Goal: Task Accomplishment & Management: Use online tool/utility

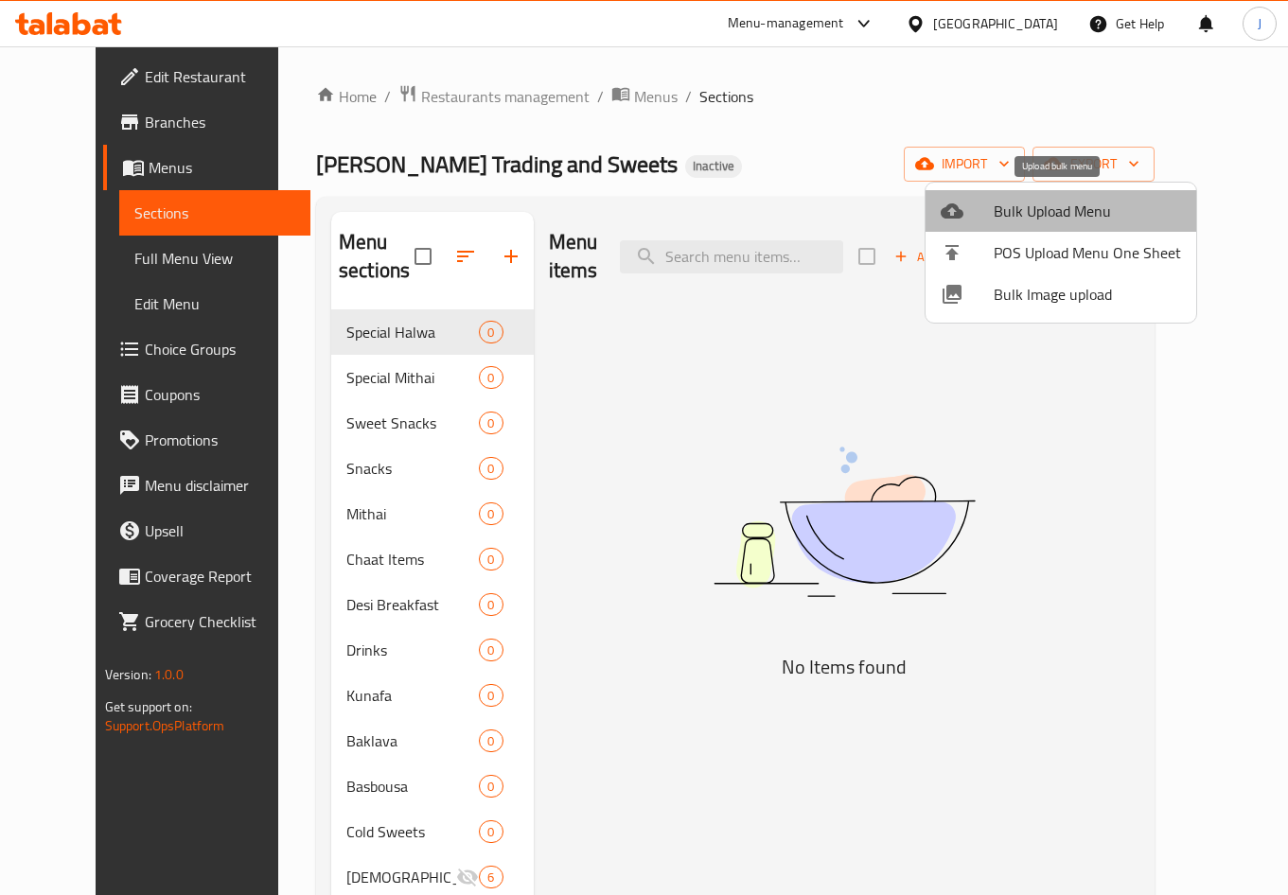
click at [1088, 207] on span "Bulk Upload Menu" at bounding box center [1087, 211] width 187 height 23
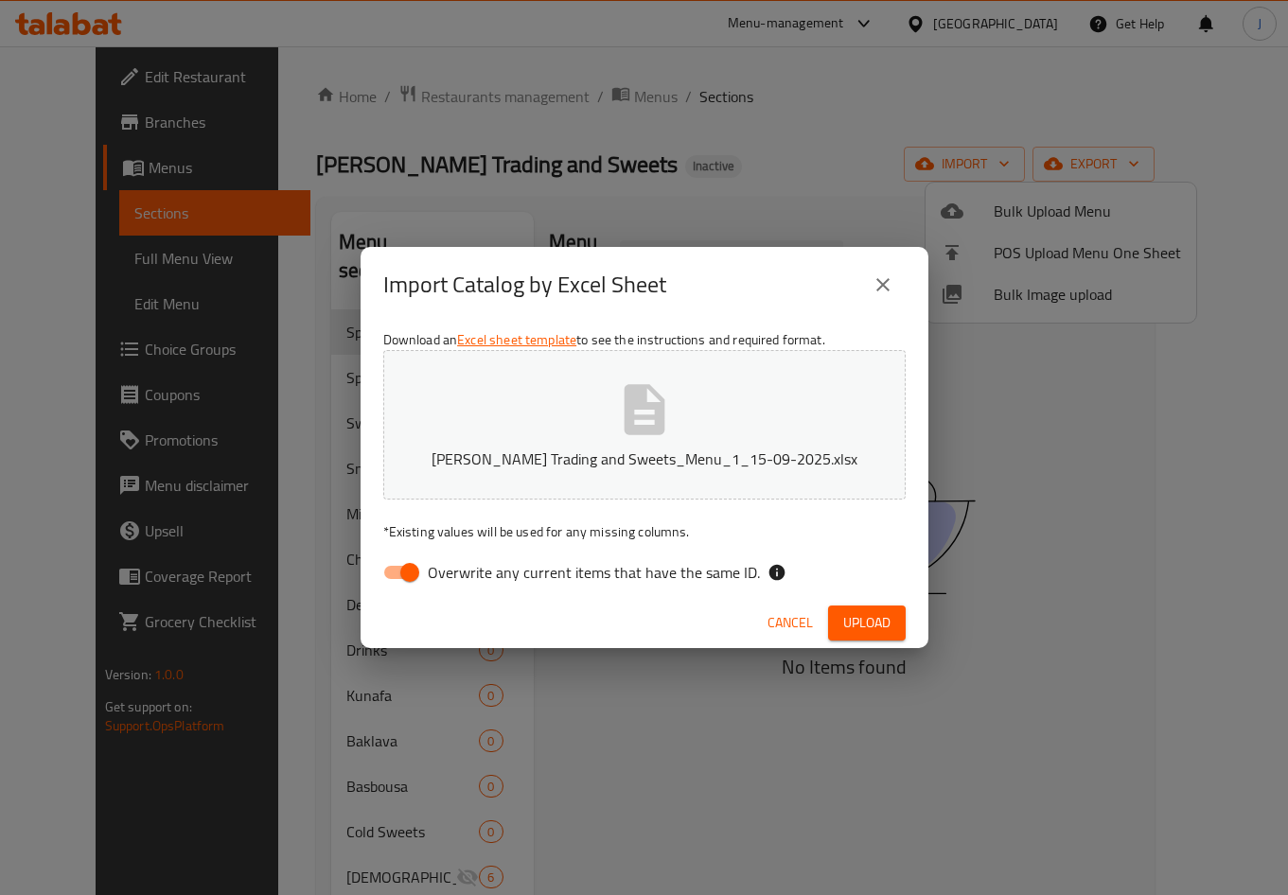
click at [884, 625] on span "Upload" at bounding box center [866, 623] width 47 height 24
click at [863, 617] on span "Upload" at bounding box center [866, 623] width 47 height 24
click at [413, 566] on input "Overwrite any current items that have the same ID." at bounding box center [410, 572] width 108 height 36
checkbox input "false"
click at [832, 618] on button "Upload" at bounding box center [867, 623] width 78 height 35
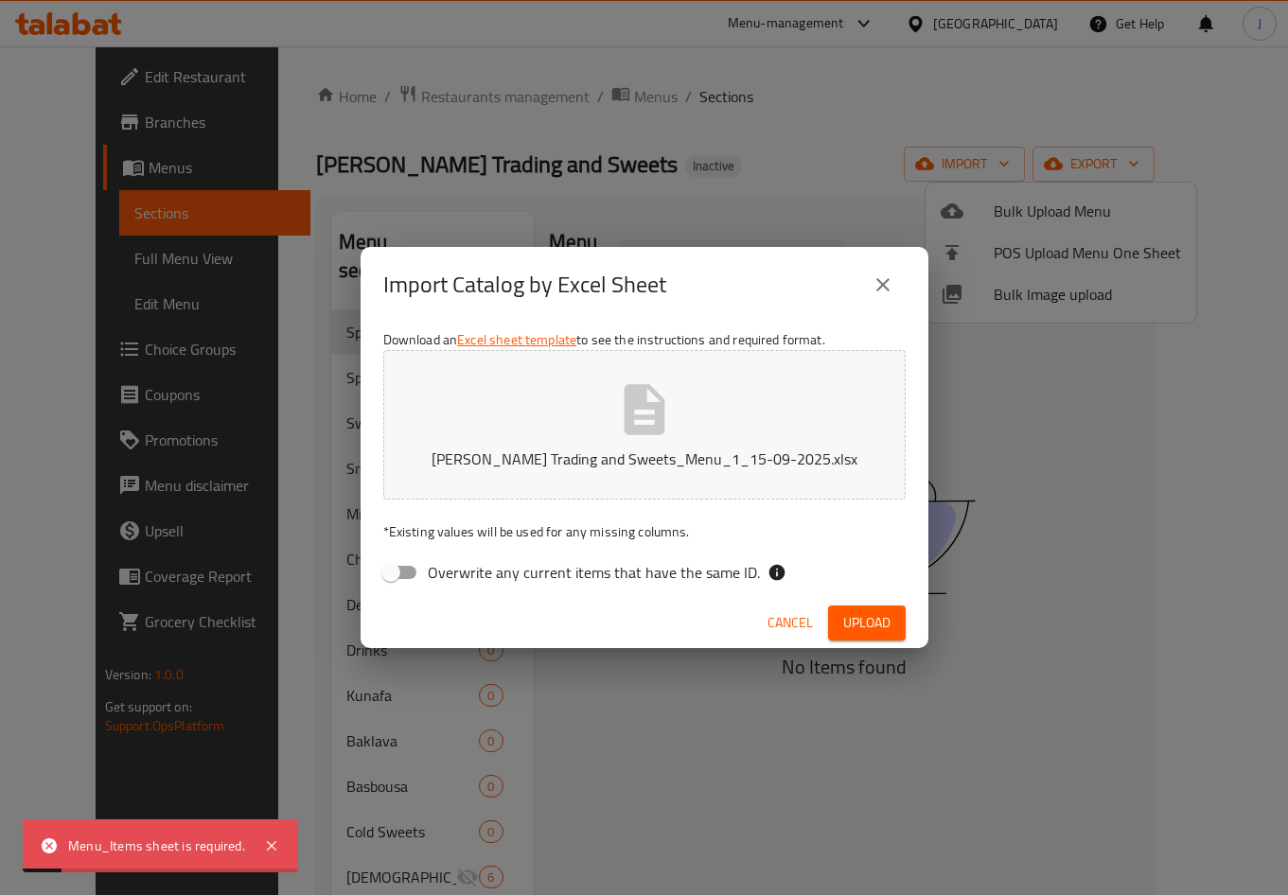
click at [869, 285] on button "close" at bounding box center [882, 284] width 45 height 45
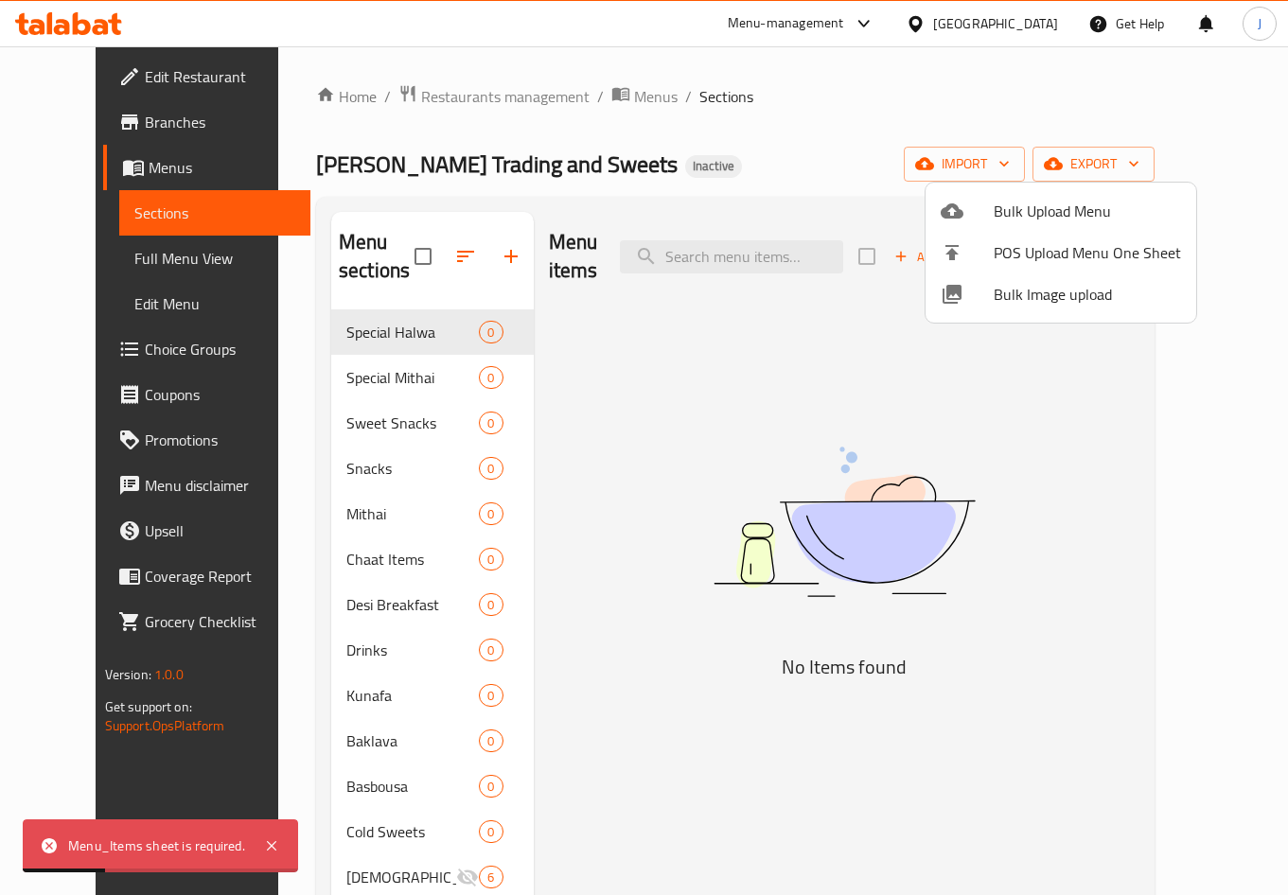
click at [597, 89] on div at bounding box center [644, 447] width 1288 height 895
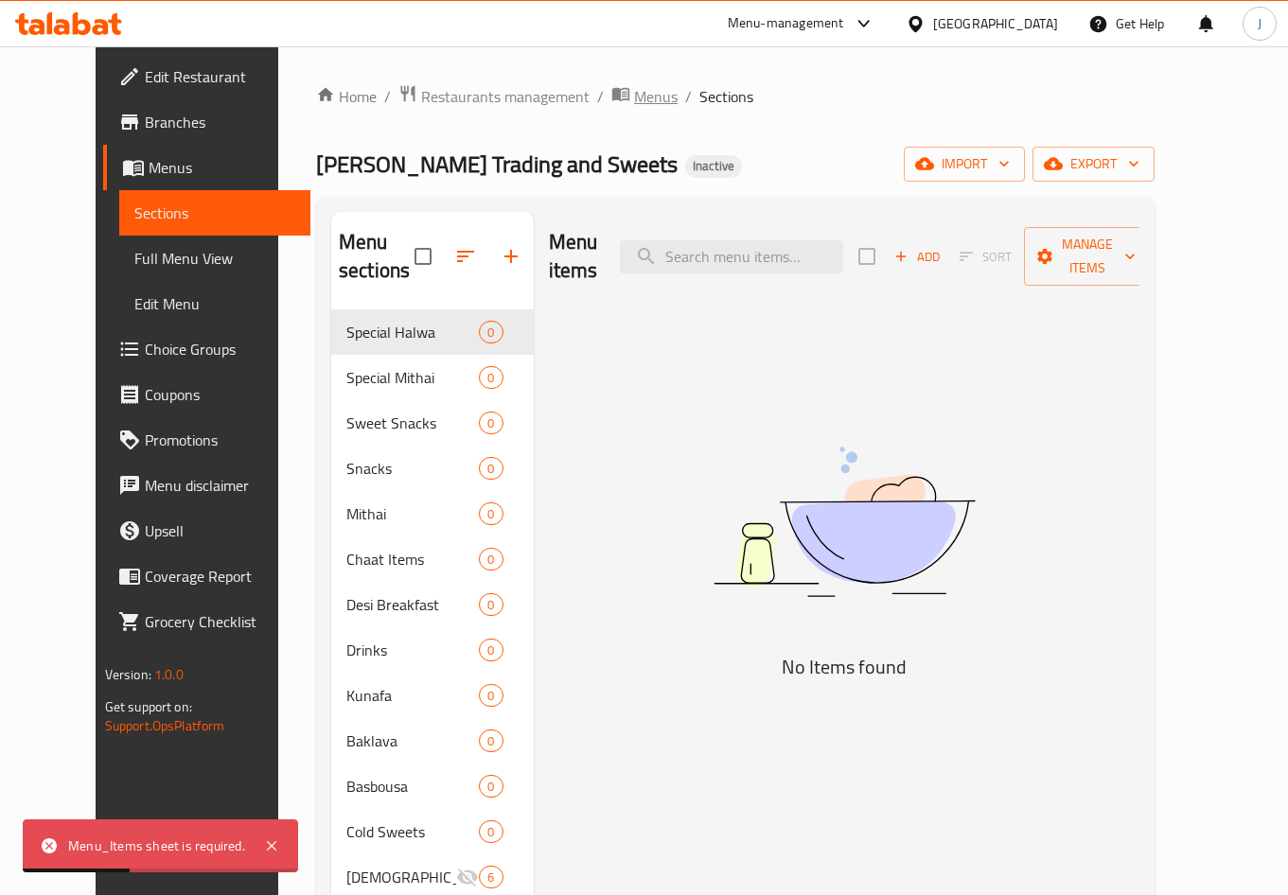
click at [634, 95] on span "Menus" at bounding box center [656, 96] width 44 height 23
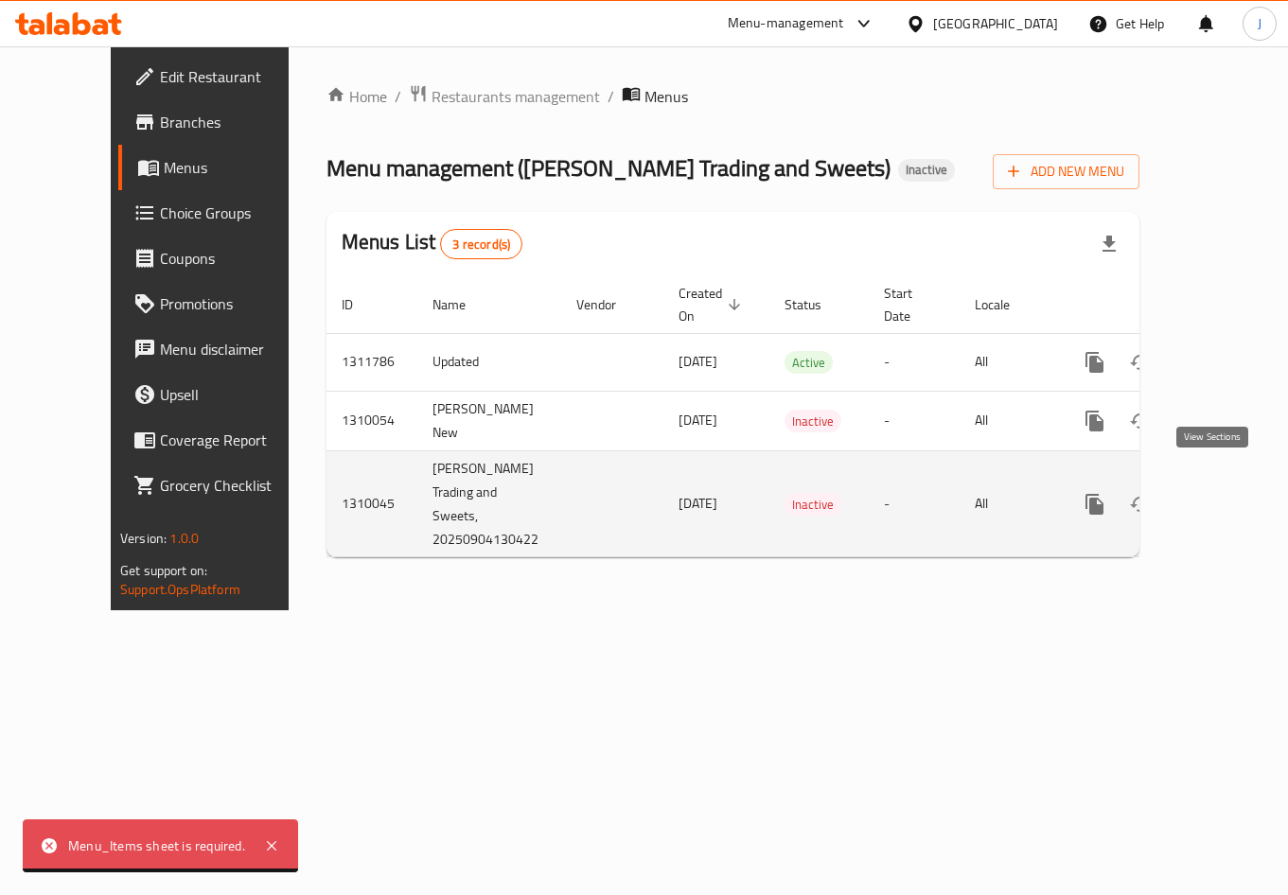
click at [1225, 489] on link "enhanced table" at bounding box center [1230, 504] width 45 height 45
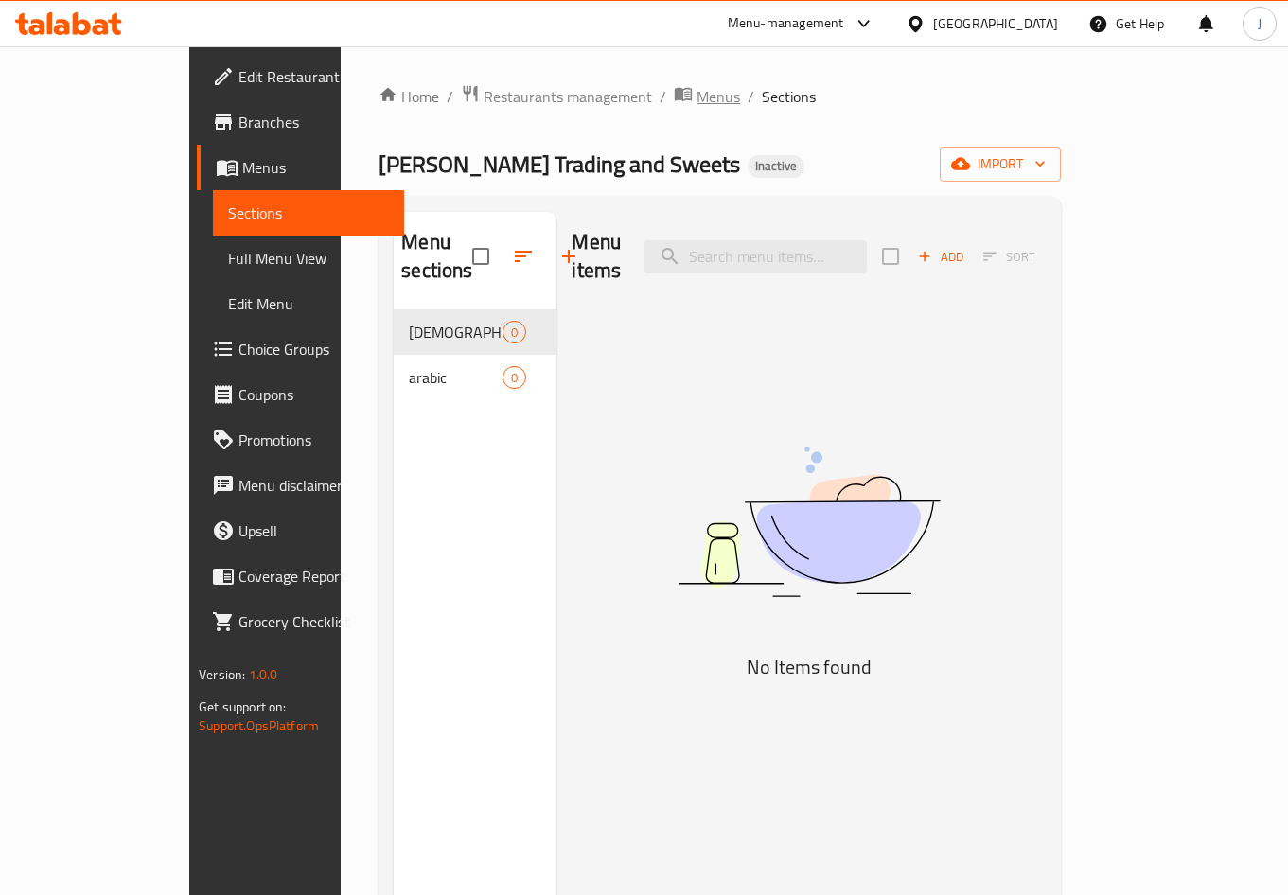
click at [696, 97] on span "Menus" at bounding box center [718, 96] width 44 height 23
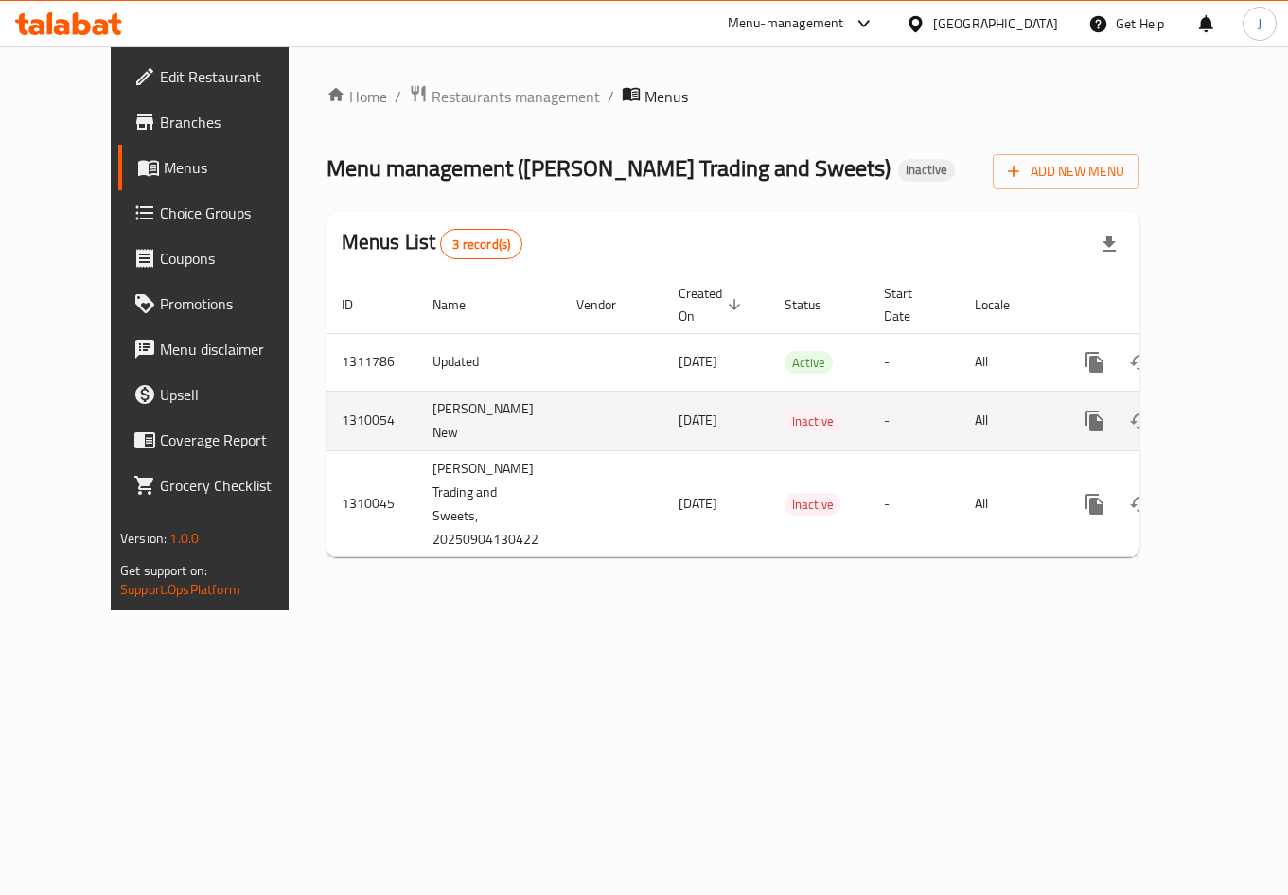
click at [1208, 398] on link "enhanced table" at bounding box center [1230, 420] width 45 height 45
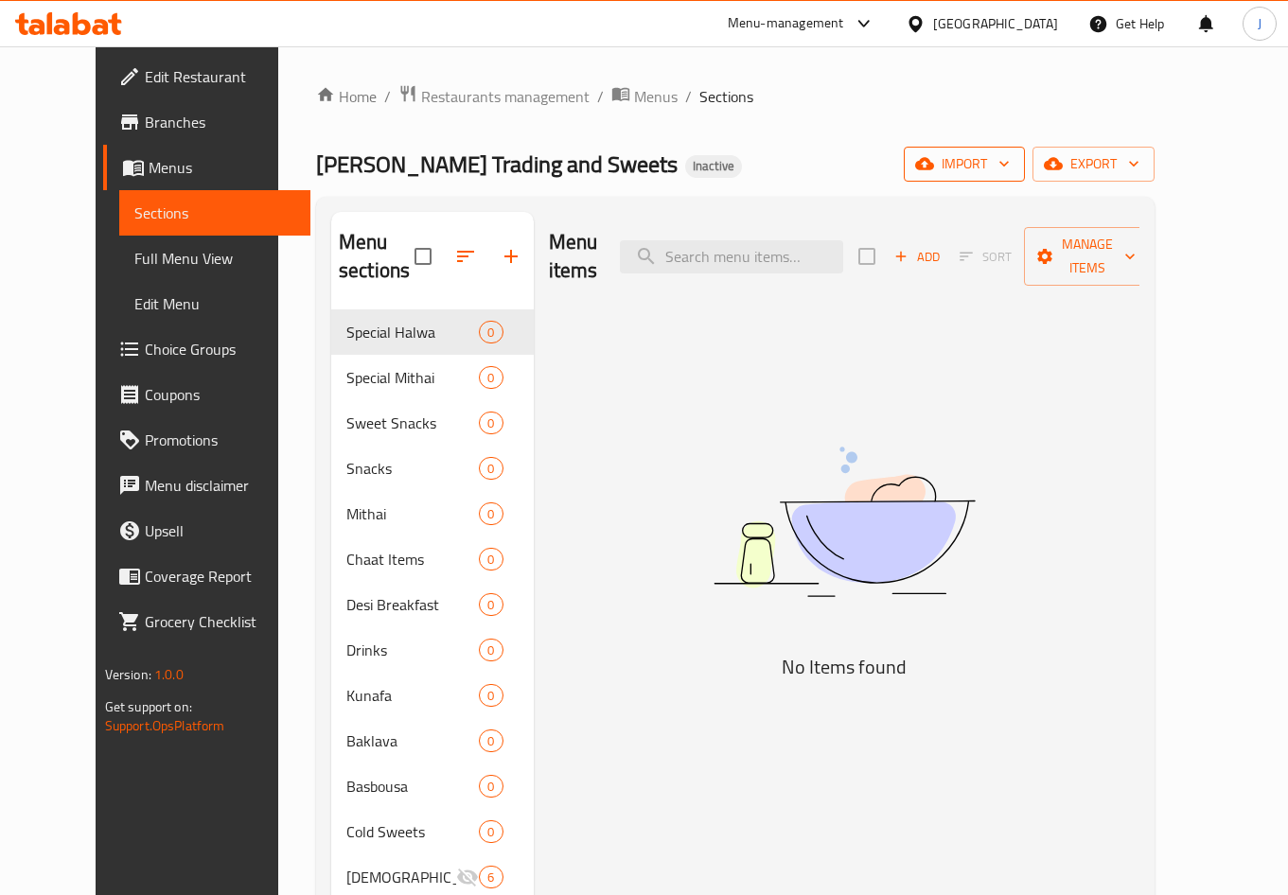
click at [1010, 160] on span "import" at bounding box center [964, 164] width 91 height 24
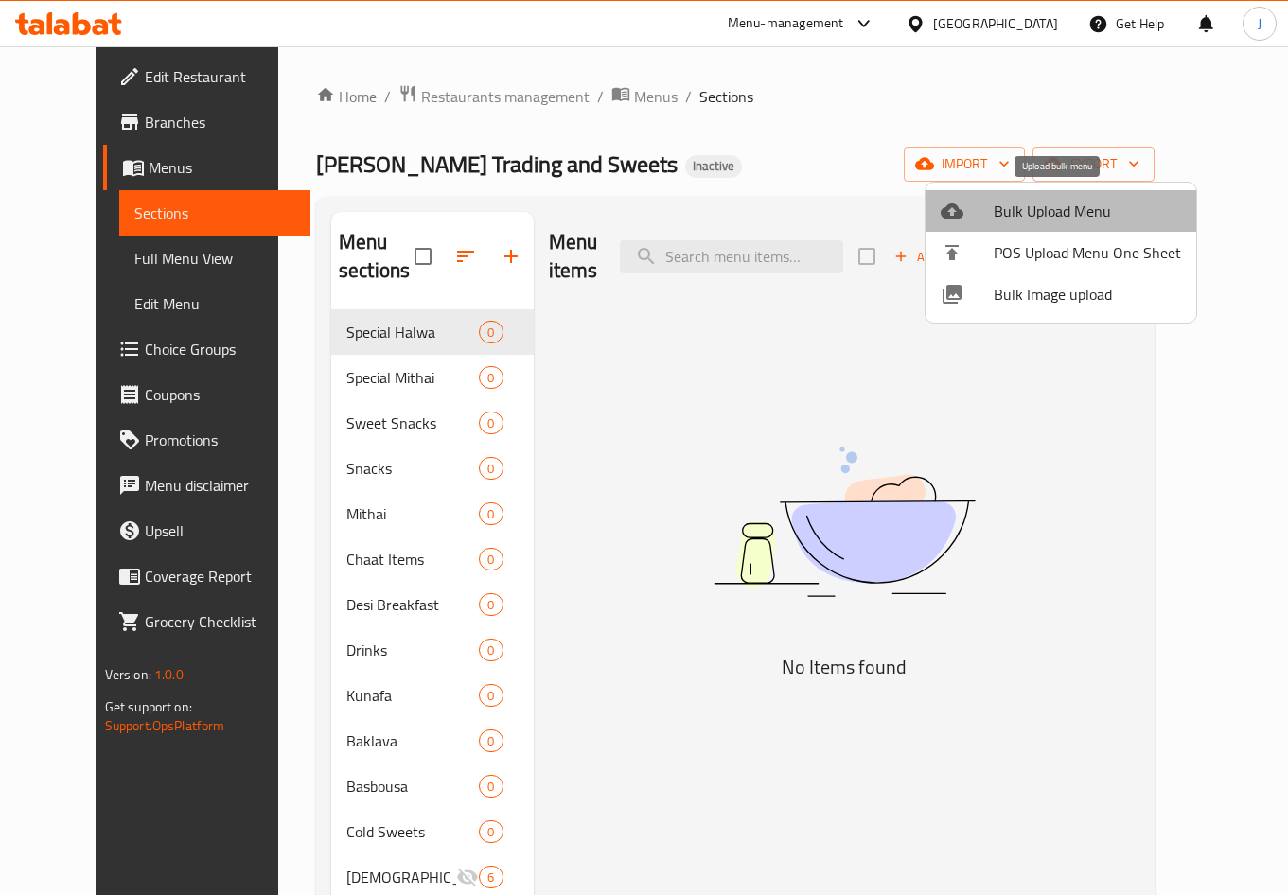
click at [1086, 216] on span "Bulk Upload Menu" at bounding box center [1087, 211] width 187 height 23
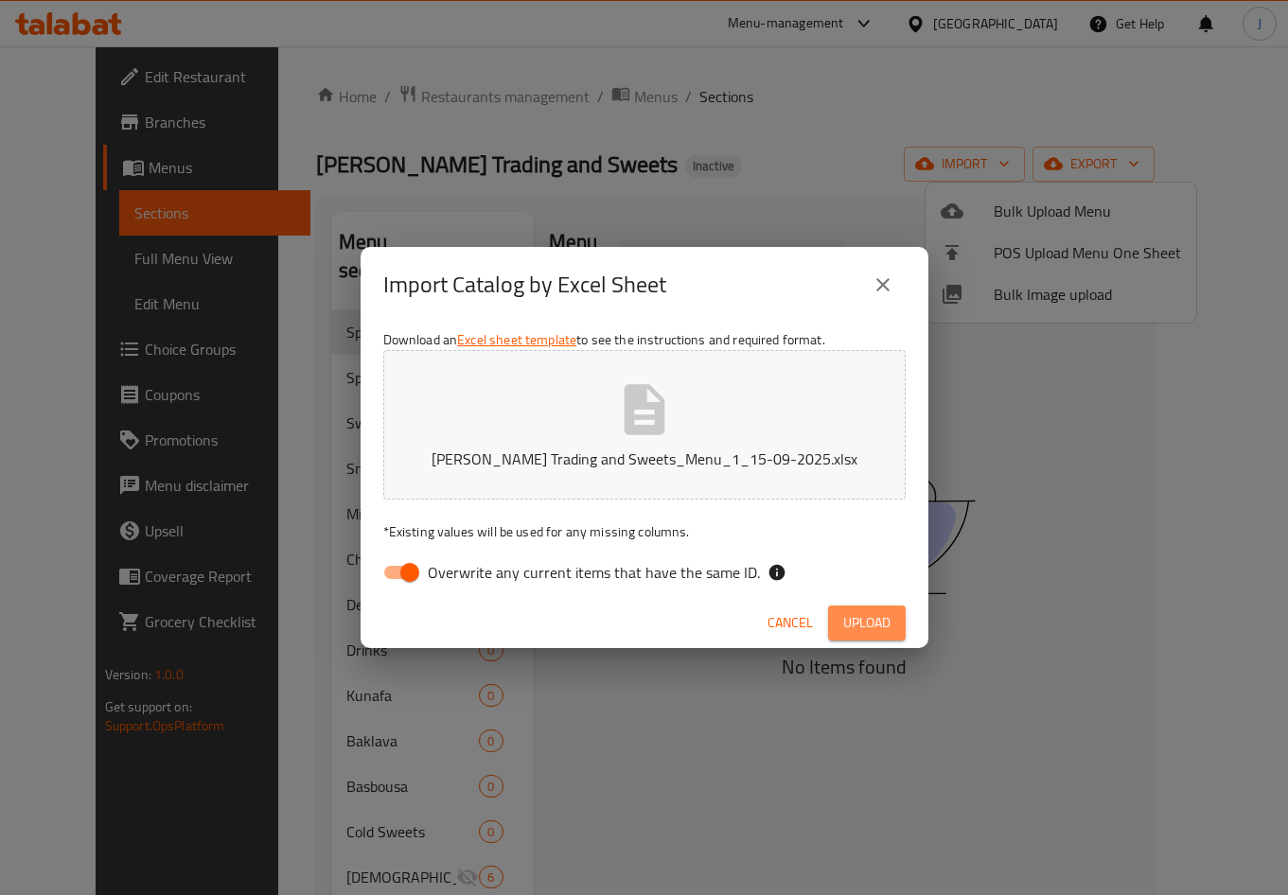
click at [894, 634] on button "Upload" at bounding box center [867, 623] width 78 height 35
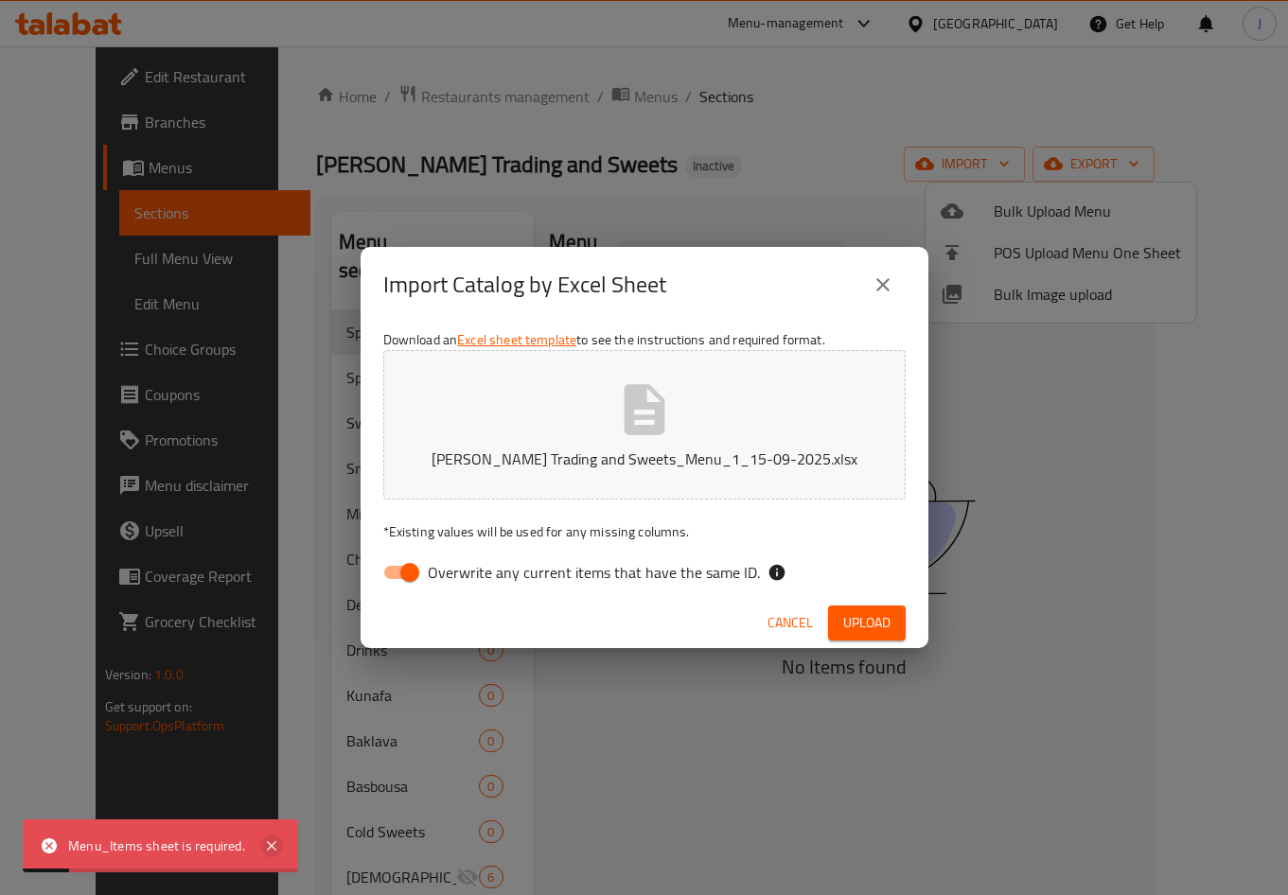
click at [270, 846] on icon at bounding box center [271, 845] width 9 height 9
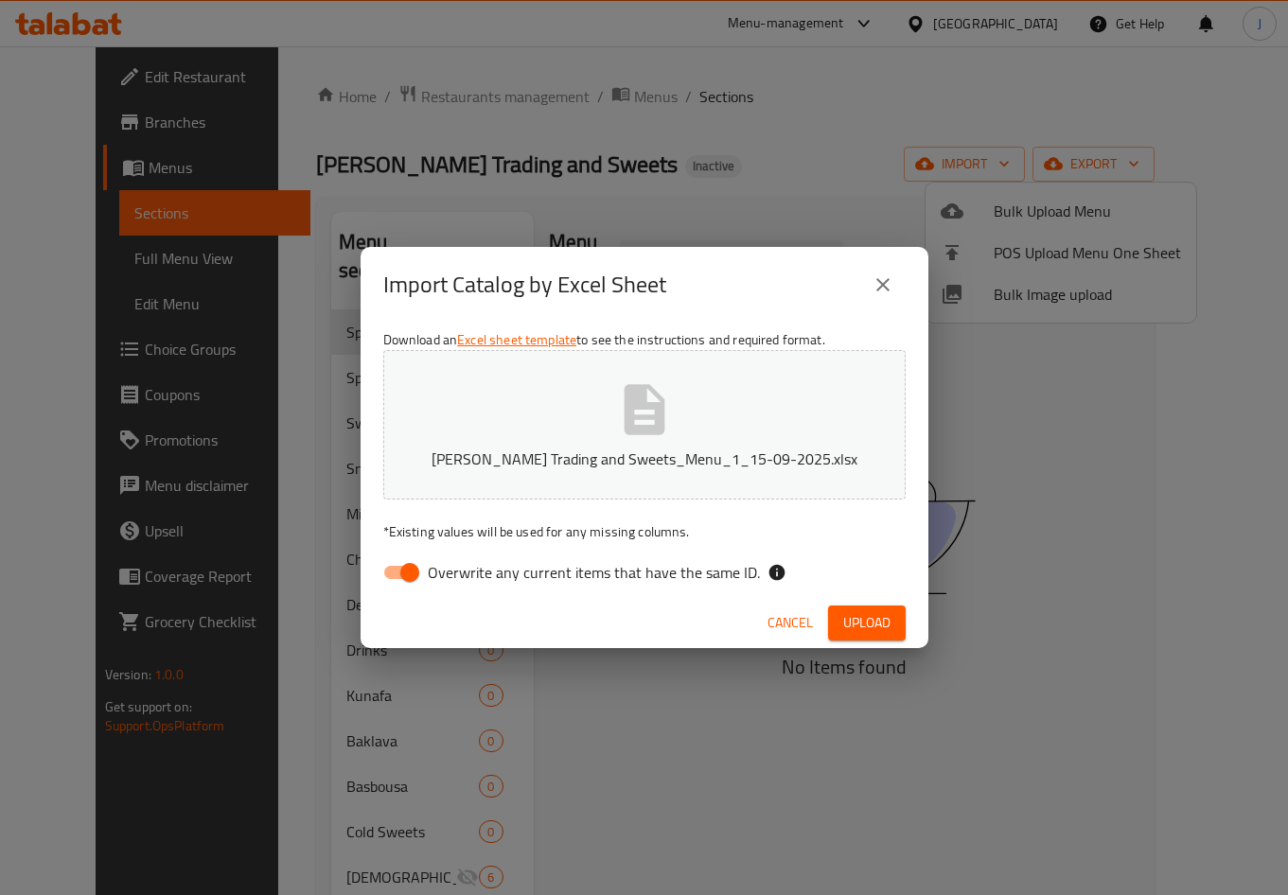
drag, startPoint x: 878, startPoint y: 283, endPoint x: 966, endPoint y: 236, distance: 99.9
click at [882, 281] on icon "close" at bounding box center [882, 284] width 23 height 23
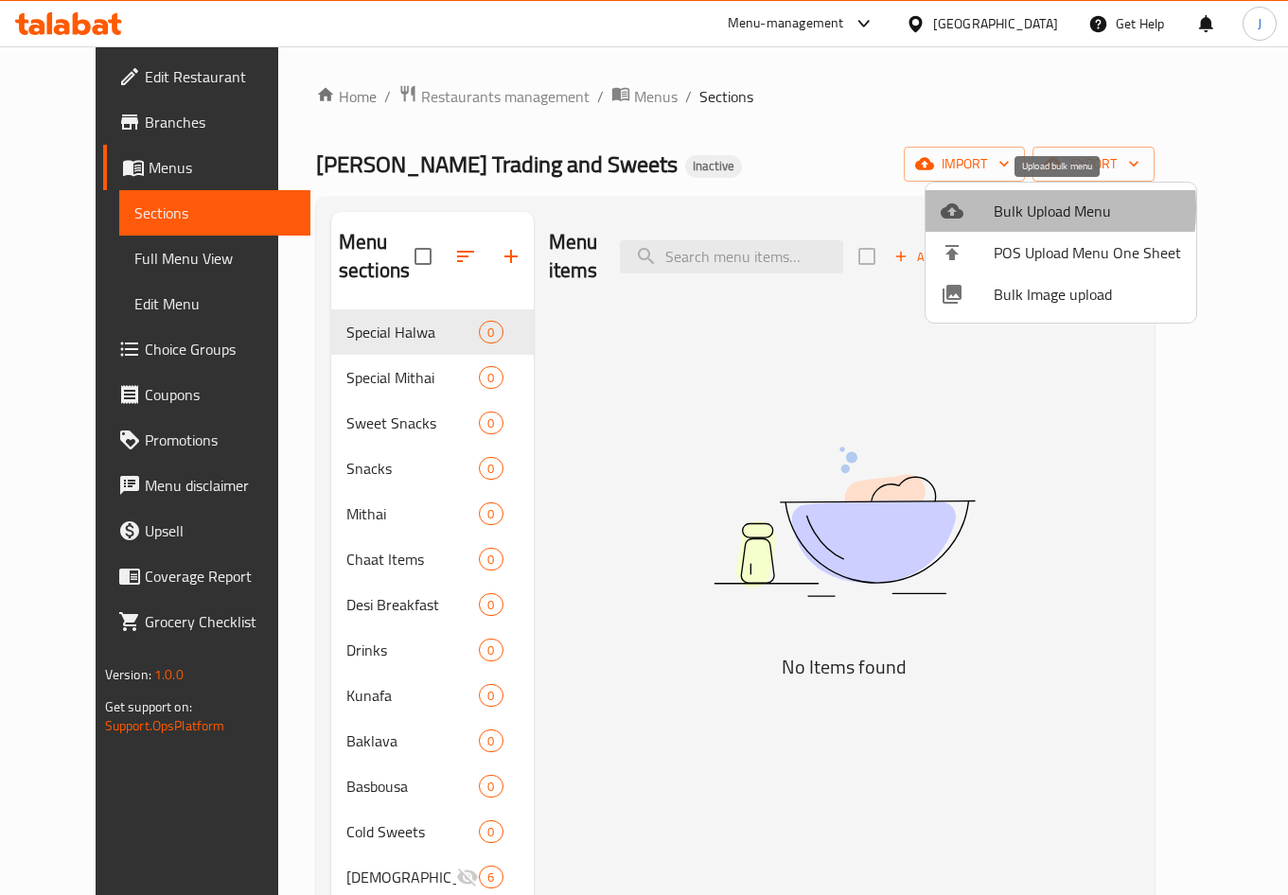
click at [995, 208] on span "Bulk Upload Menu" at bounding box center [1087, 211] width 187 height 23
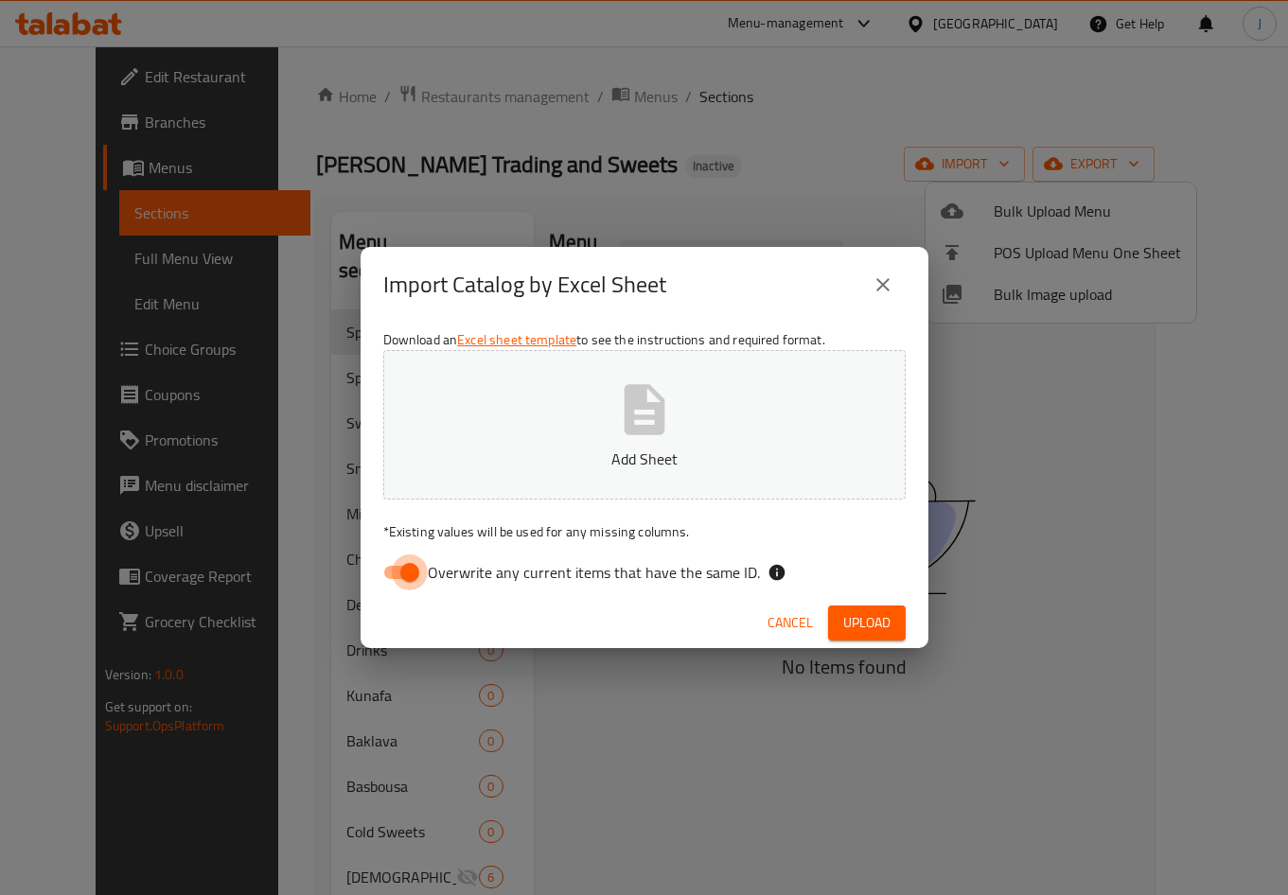
click at [401, 576] on input "Overwrite any current items that have the same ID." at bounding box center [410, 572] width 108 height 36
click at [856, 632] on span "Upload" at bounding box center [866, 623] width 47 height 24
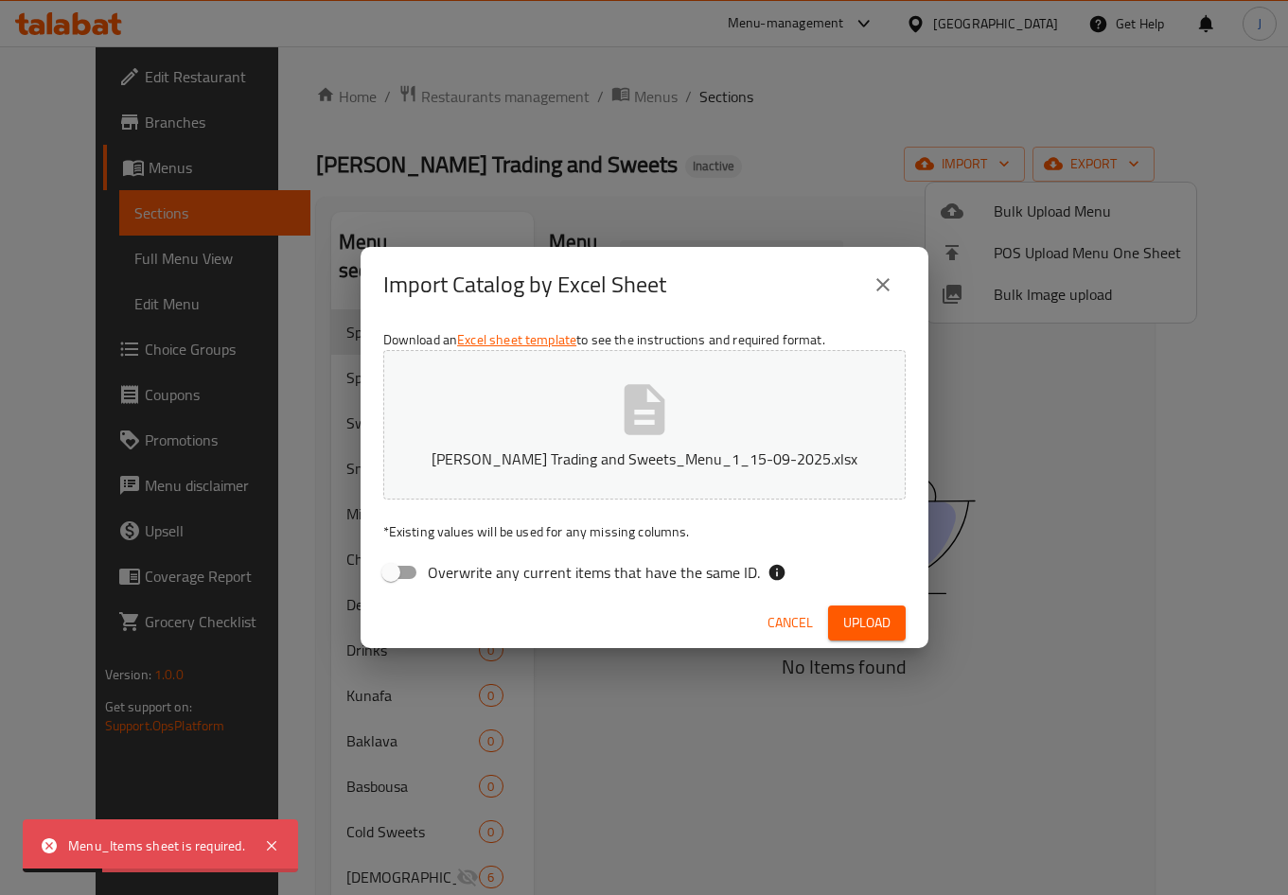
click at [417, 566] on input "Overwrite any current items that have the same ID." at bounding box center [391, 572] width 108 height 36
checkbox input "true"
click at [852, 630] on span "Upload" at bounding box center [866, 623] width 47 height 24
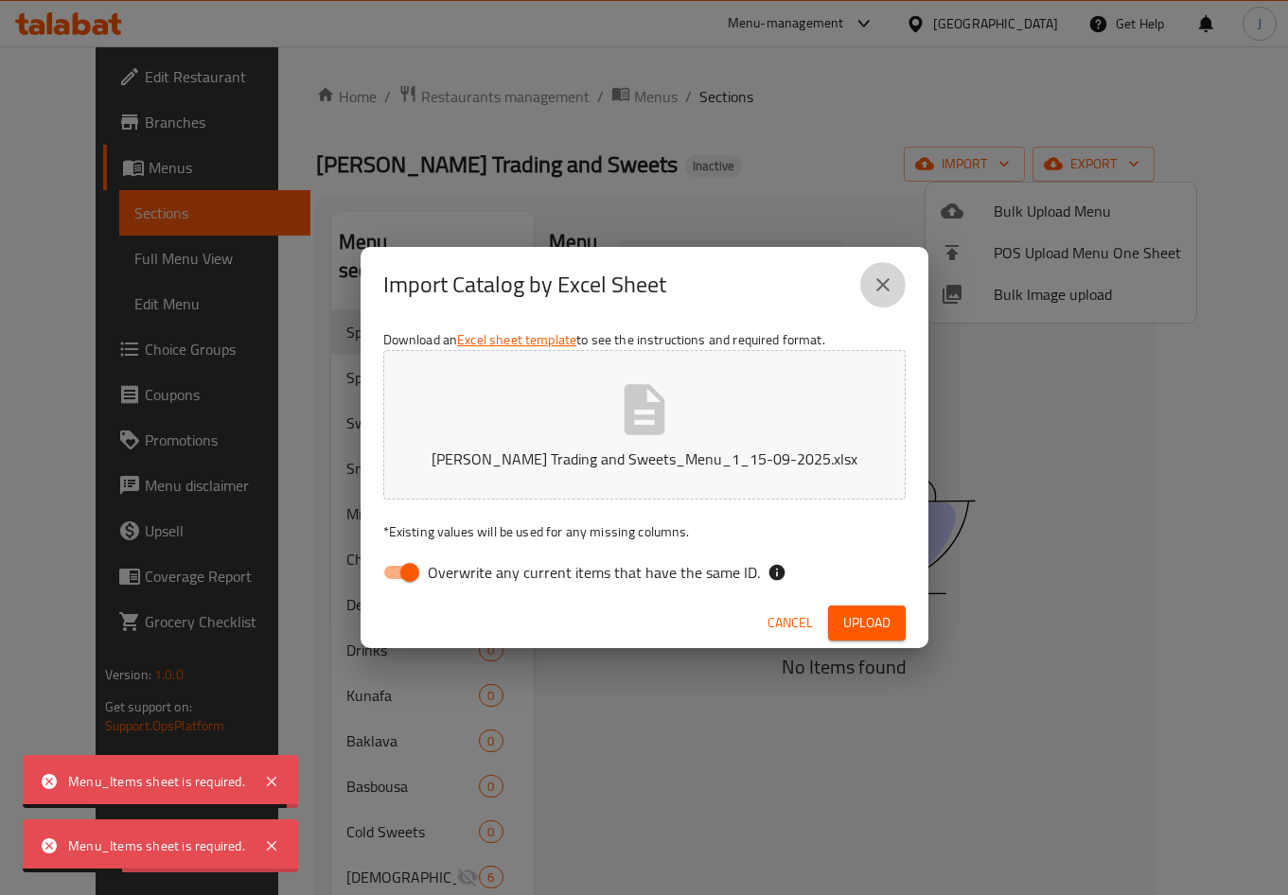
click at [896, 285] on button "close" at bounding box center [882, 284] width 45 height 45
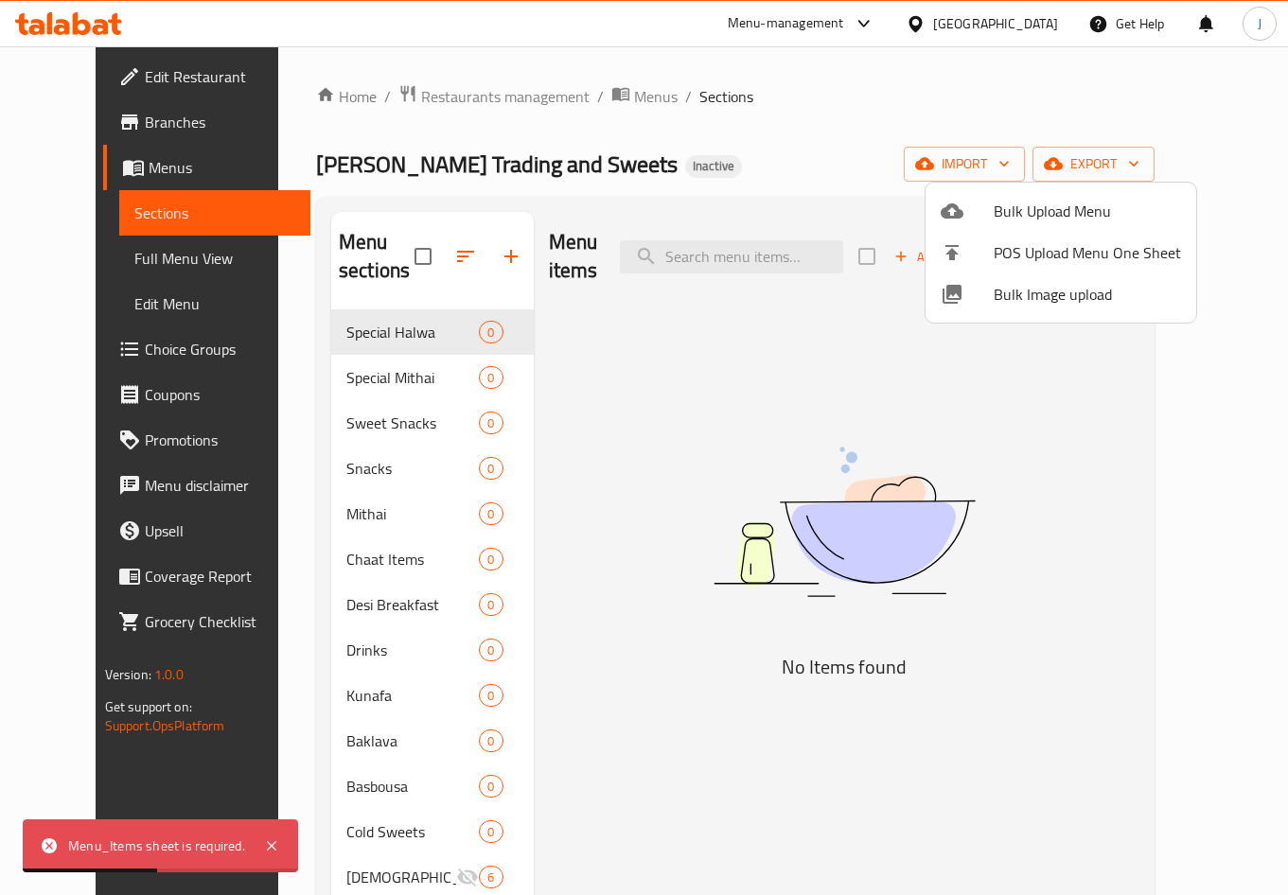
click at [1166, 168] on div at bounding box center [644, 447] width 1288 height 895
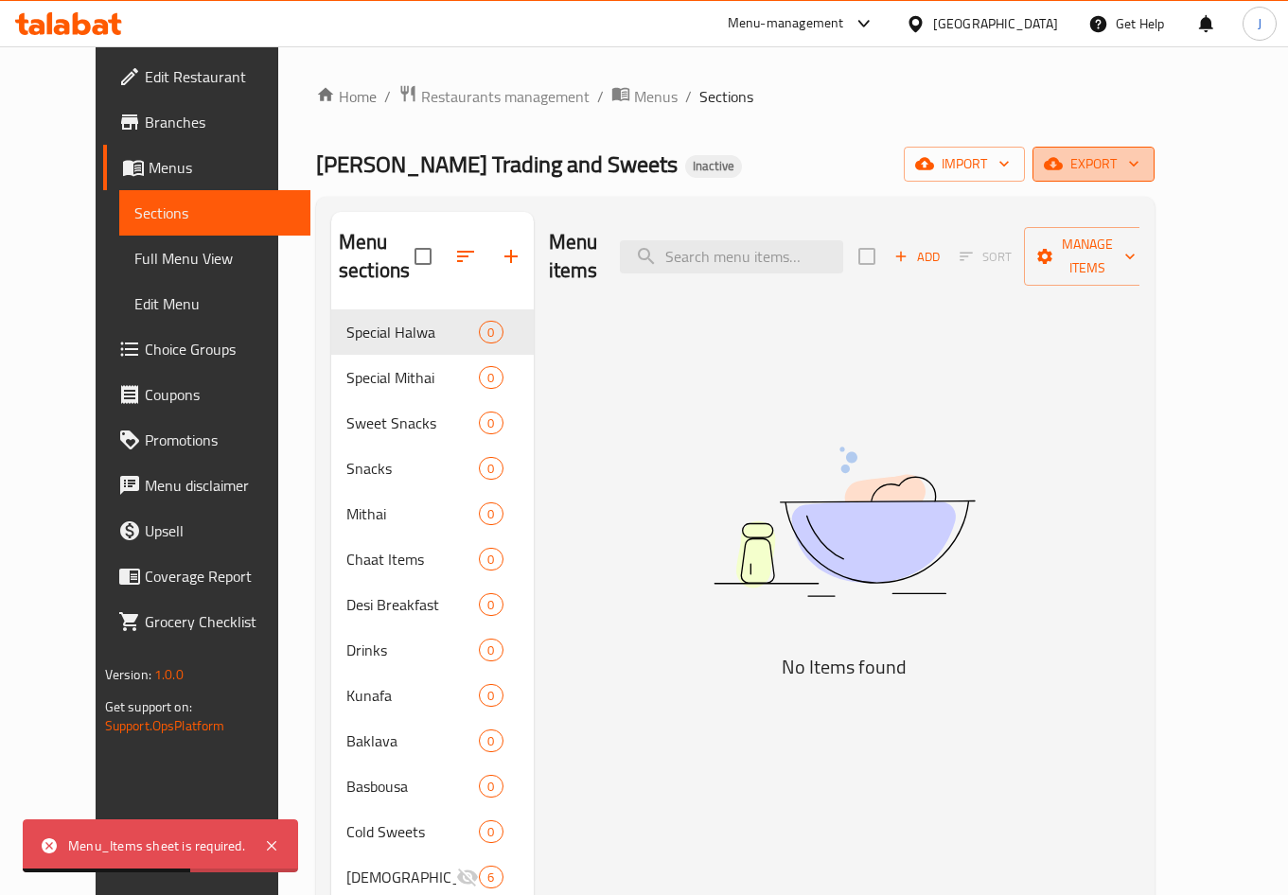
click at [1139, 175] on span "export" at bounding box center [1093, 164] width 92 height 24
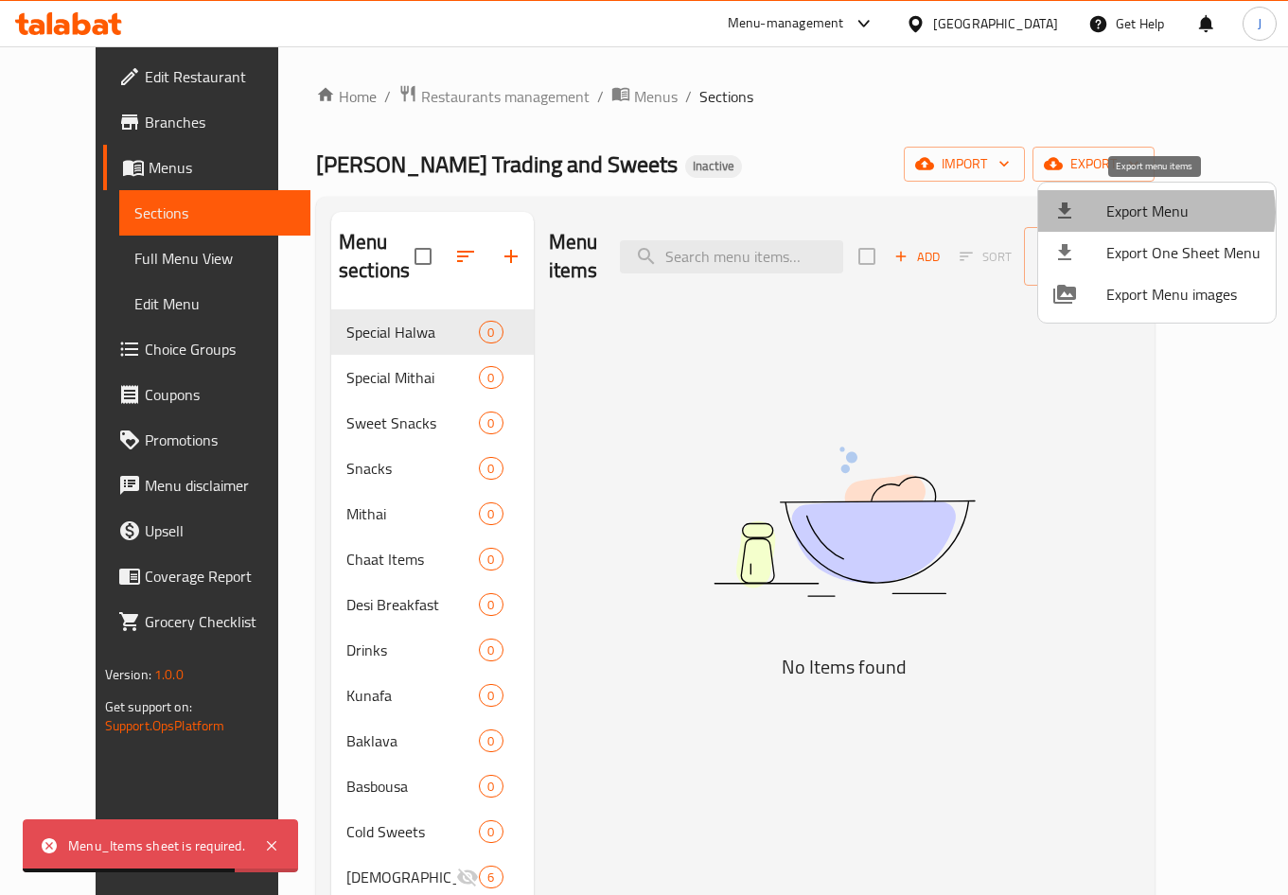
click at [1155, 211] on span "Export Menu" at bounding box center [1183, 211] width 154 height 23
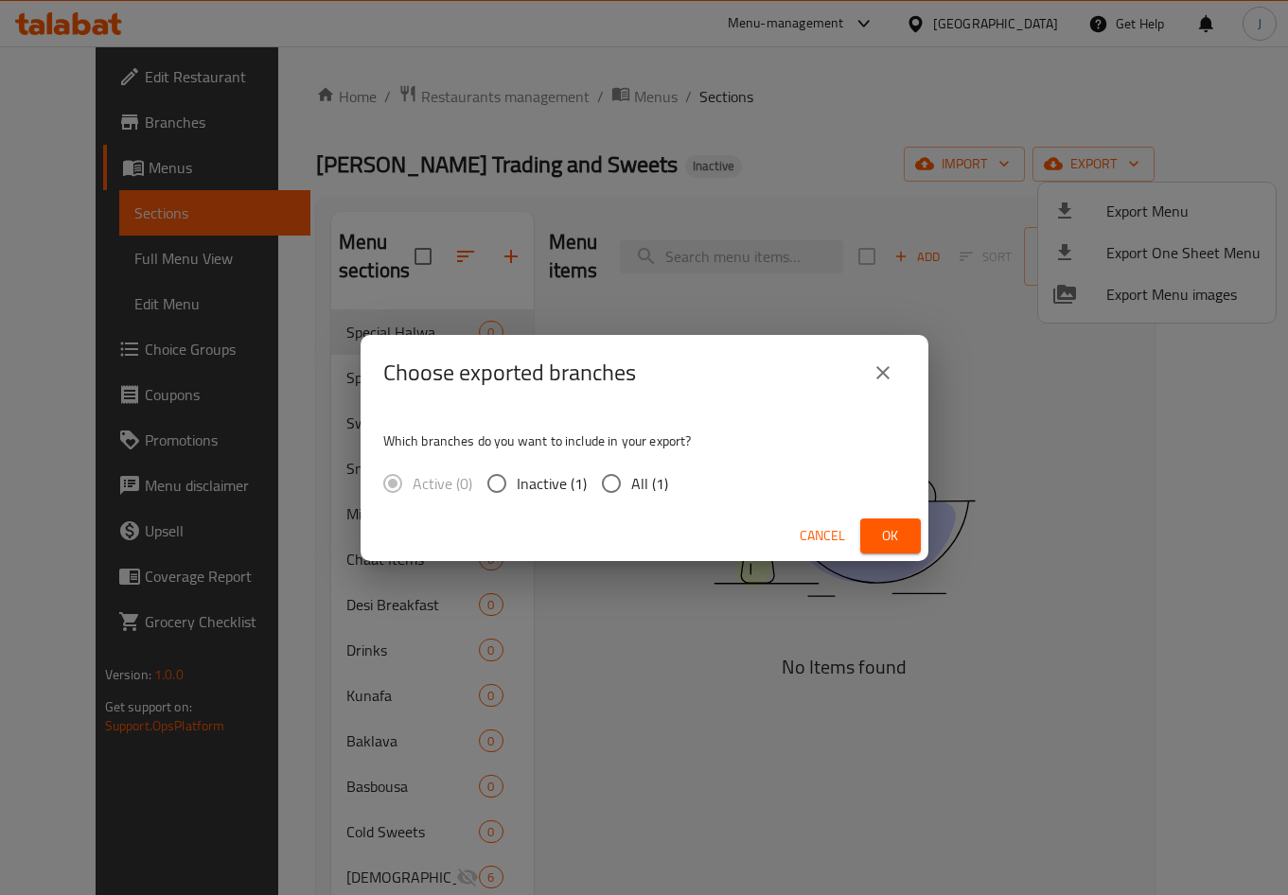
click at [592, 479] on div "Active (0) Inactive (1) All (1)" at bounding box center [533, 484] width 300 height 40
click at [872, 531] on button "Ok" at bounding box center [890, 536] width 61 height 35
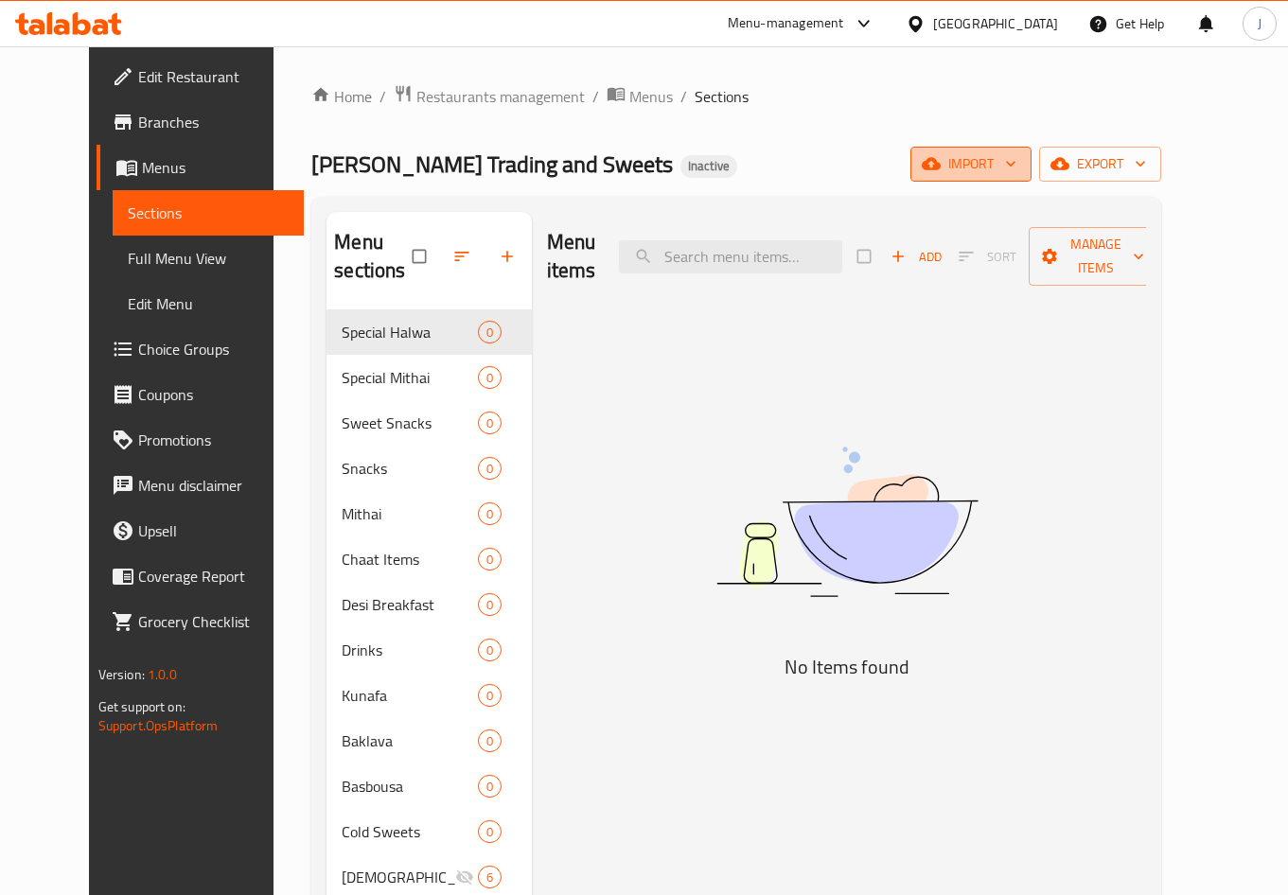
click at [1016, 166] on span "import" at bounding box center [970, 164] width 91 height 24
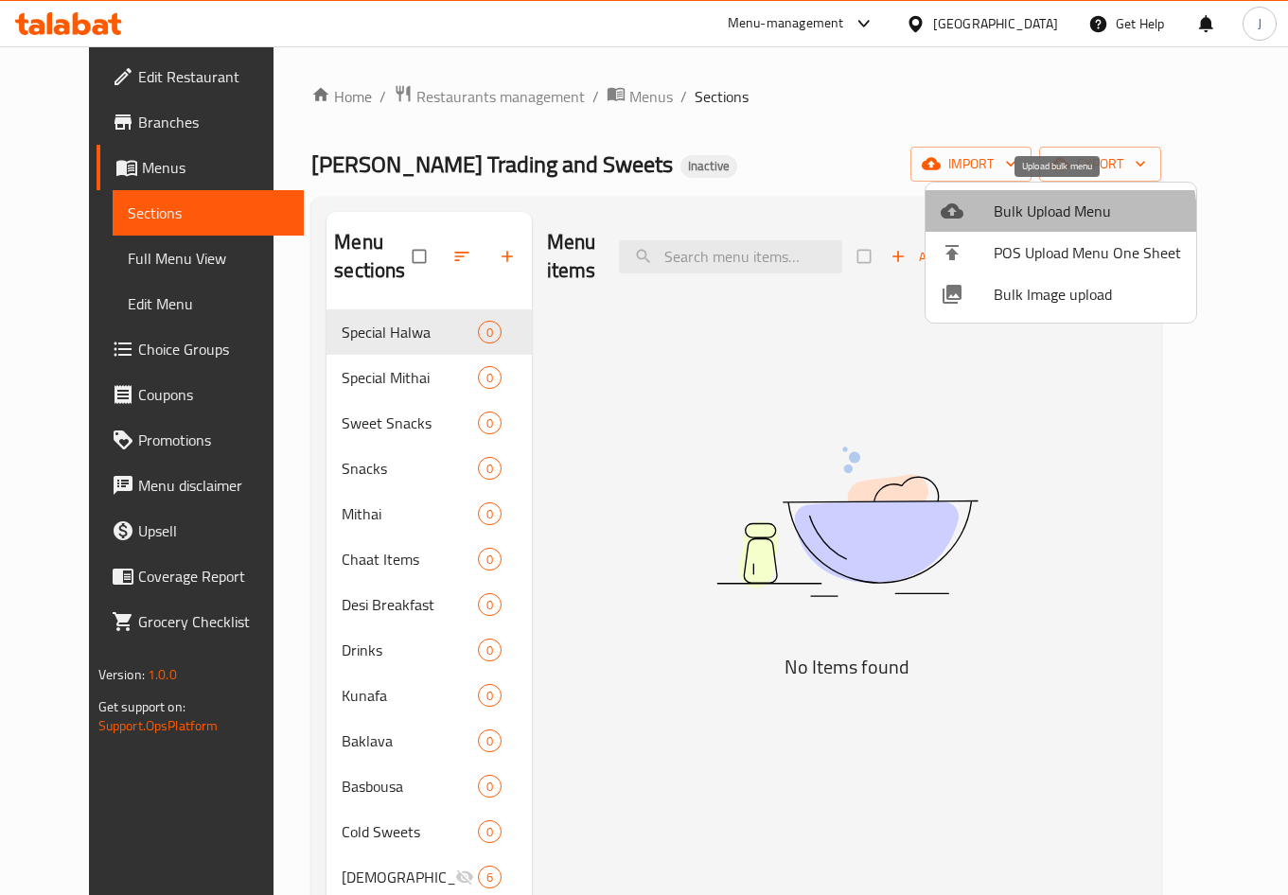
click at [1048, 218] on span "Bulk Upload Menu" at bounding box center [1087, 211] width 187 height 23
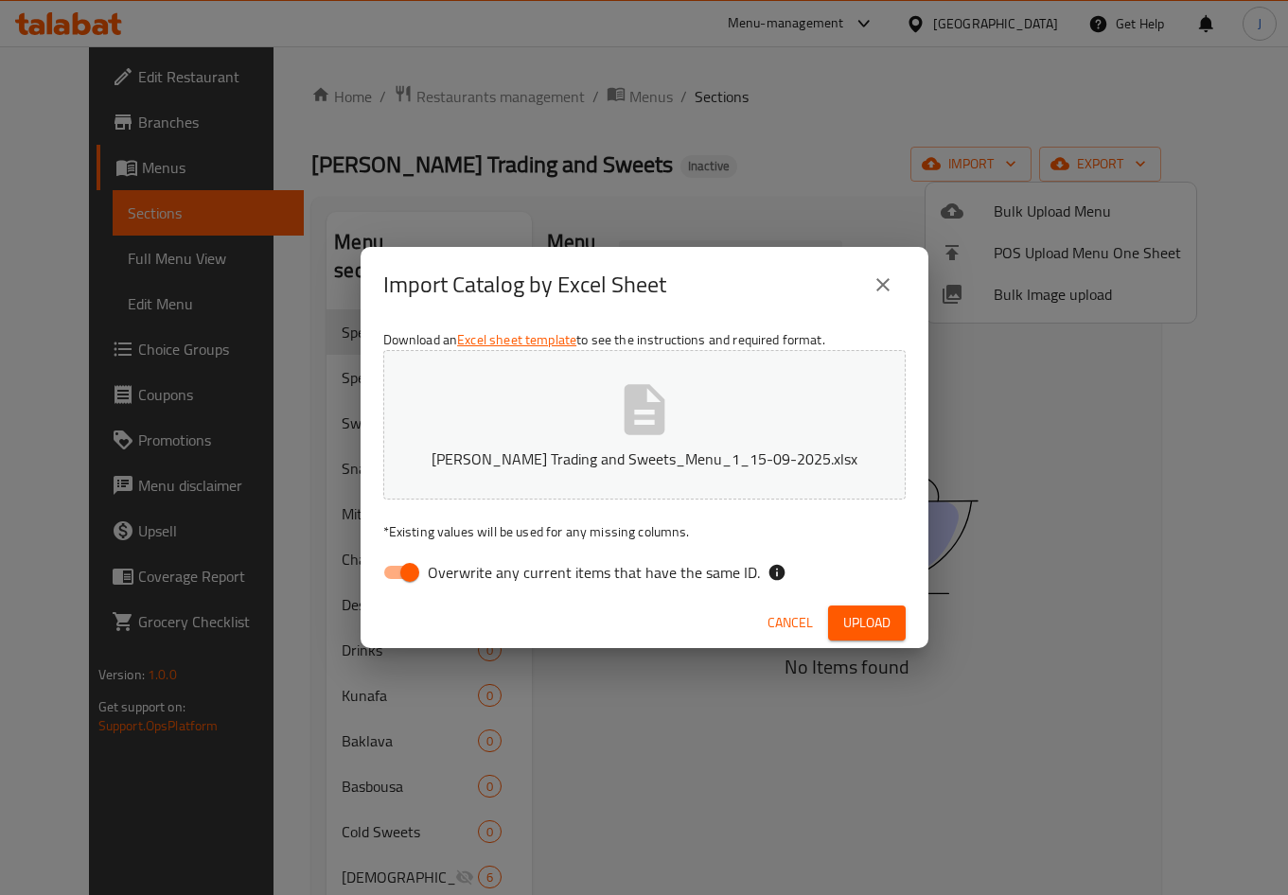
click at [901, 628] on button "Upload" at bounding box center [867, 623] width 78 height 35
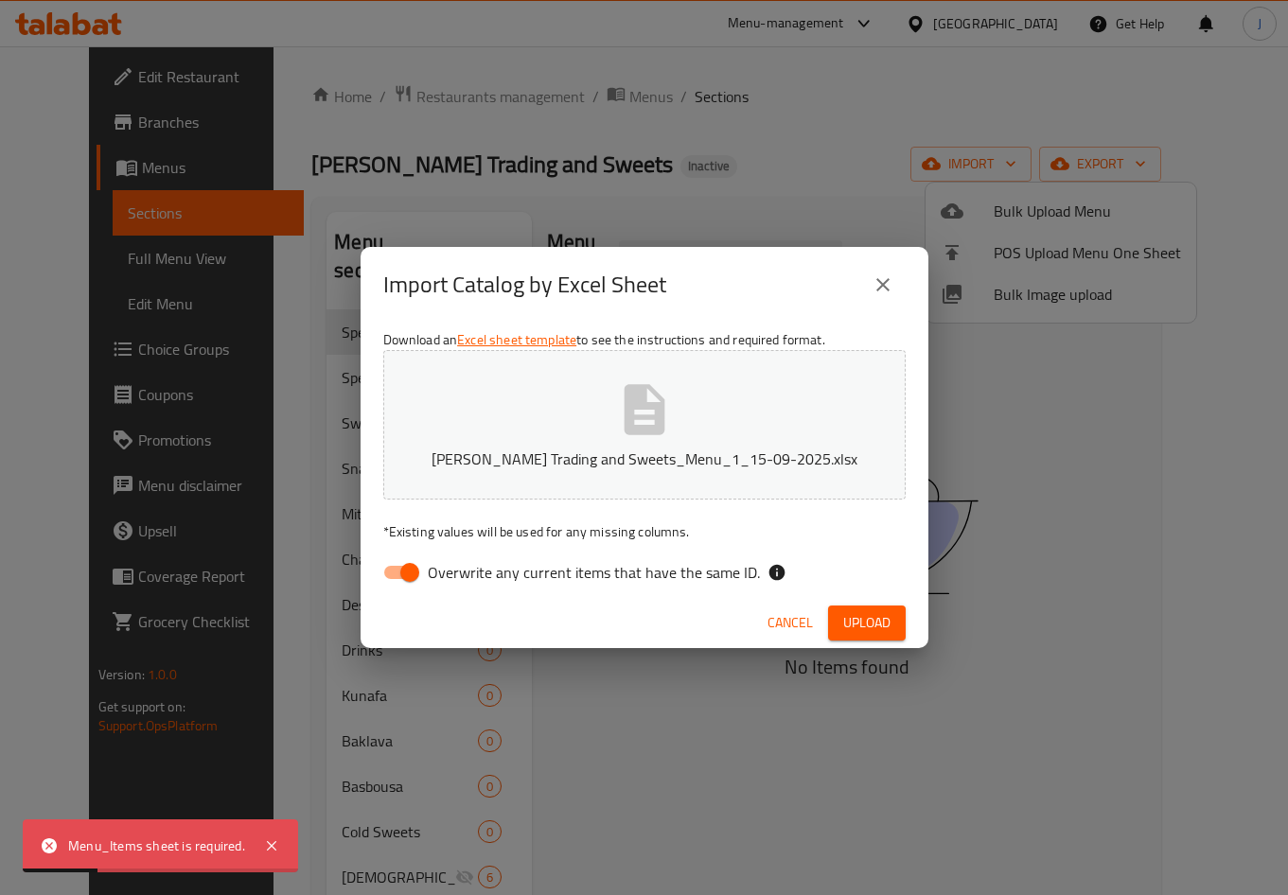
click at [401, 569] on input "Overwrite any current items that have the same ID." at bounding box center [410, 572] width 108 height 36
checkbox input "false"
click at [867, 610] on button "Upload" at bounding box center [867, 623] width 78 height 35
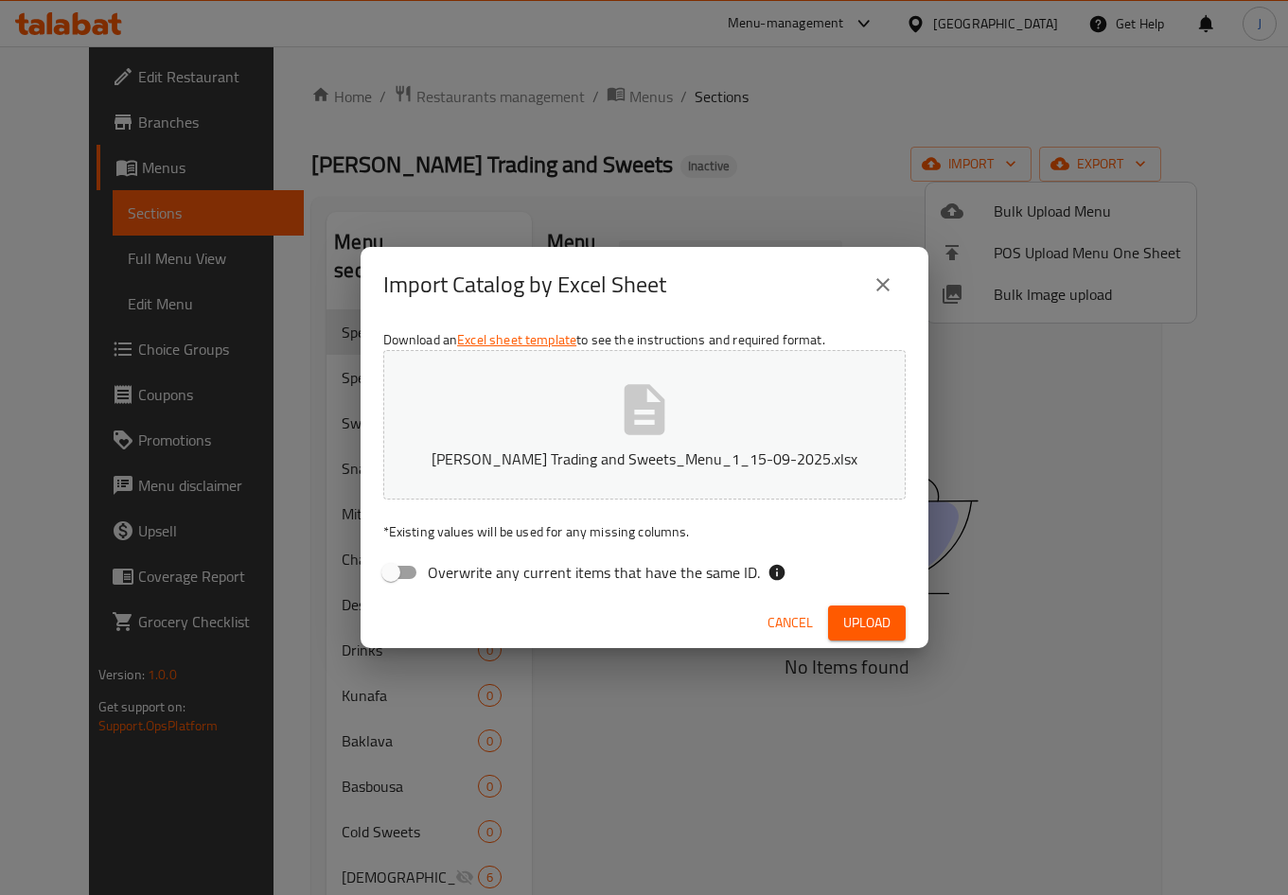
click at [812, 625] on button "Cancel" at bounding box center [790, 623] width 61 height 35
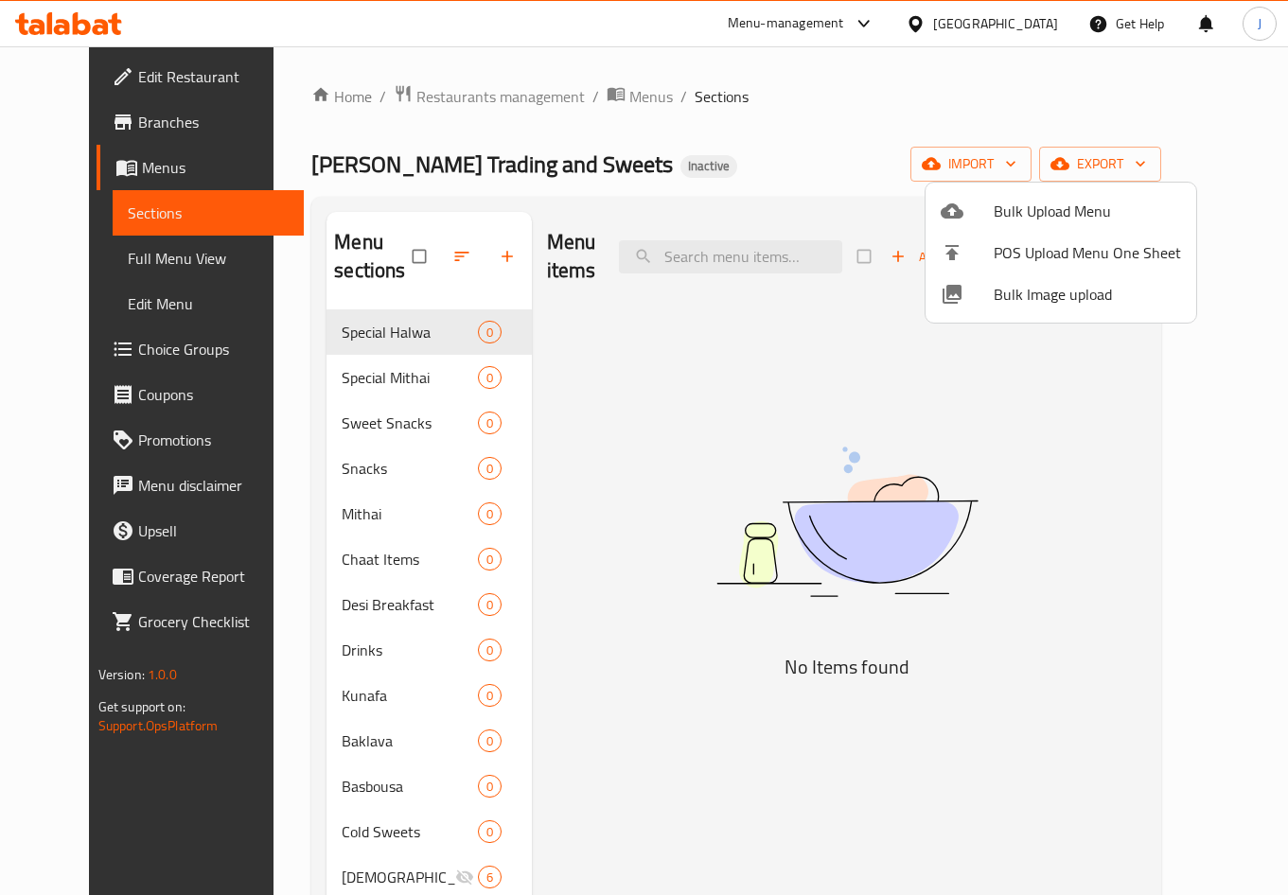
click at [1044, 217] on span "Bulk Upload Menu" at bounding box center [1087, 211] width 187 height 23
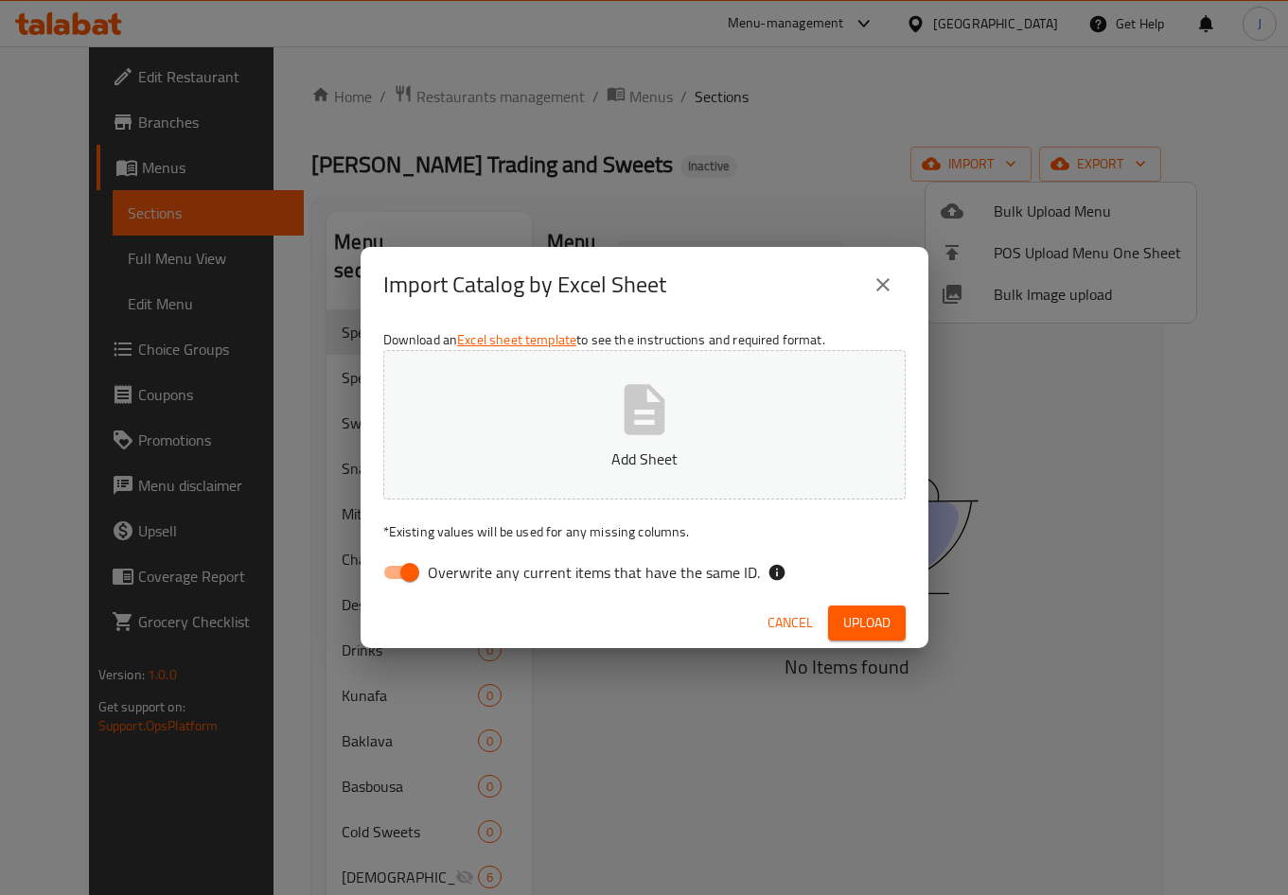
click at [398, 569] on input "Overwrite any current items that have the same ID." at bounding box center [410, 572] width 108 height 36
click at [871, 633] on span "Upload" at bounding box center [866, 623] width 47 height 24
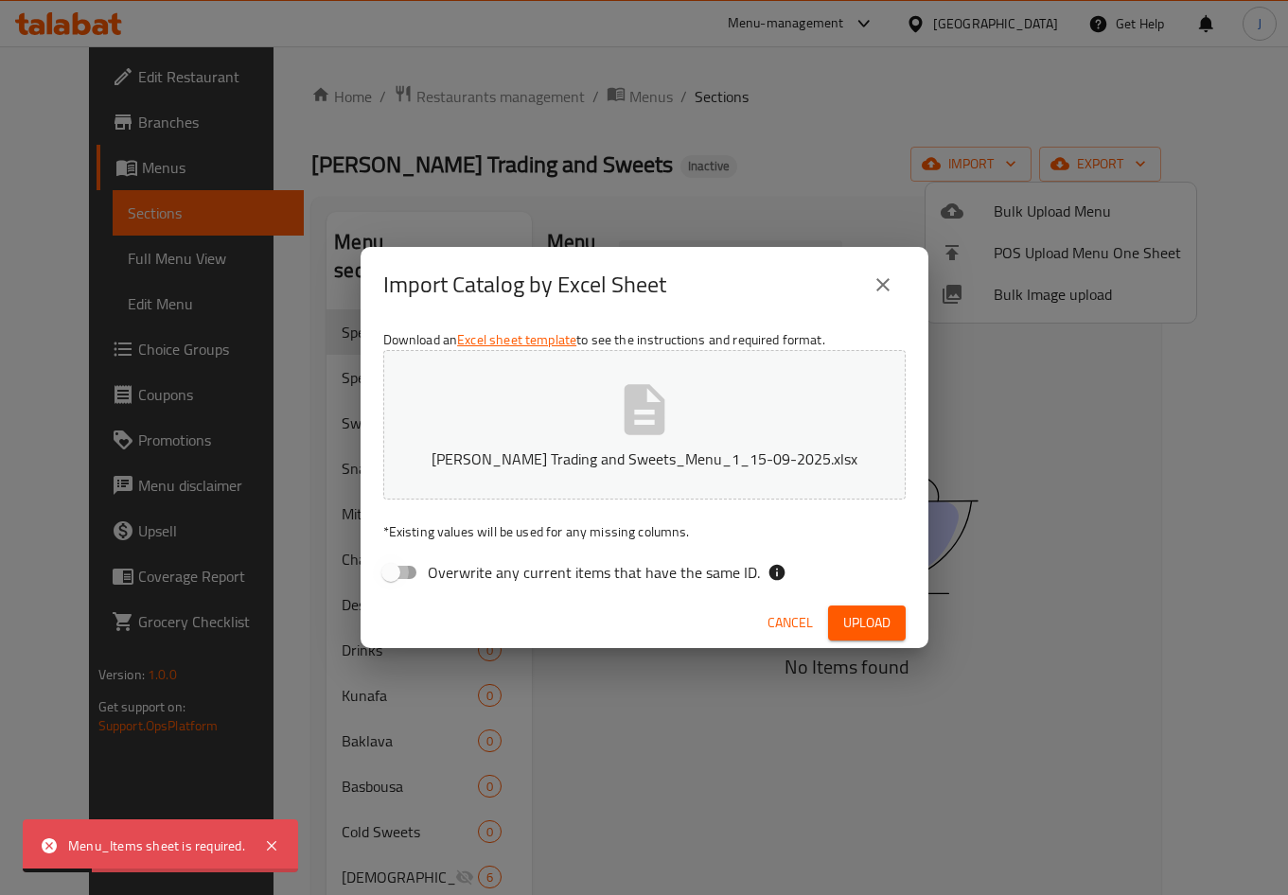
click at [380, 563] on input "Overwrite any current items that have the same ID." at bounding box center [391, 572] width 108 height 36
checkbox input "true"
click at [889, 624] on span "Upload" at bounding box center [866, 623] width 47 height 24
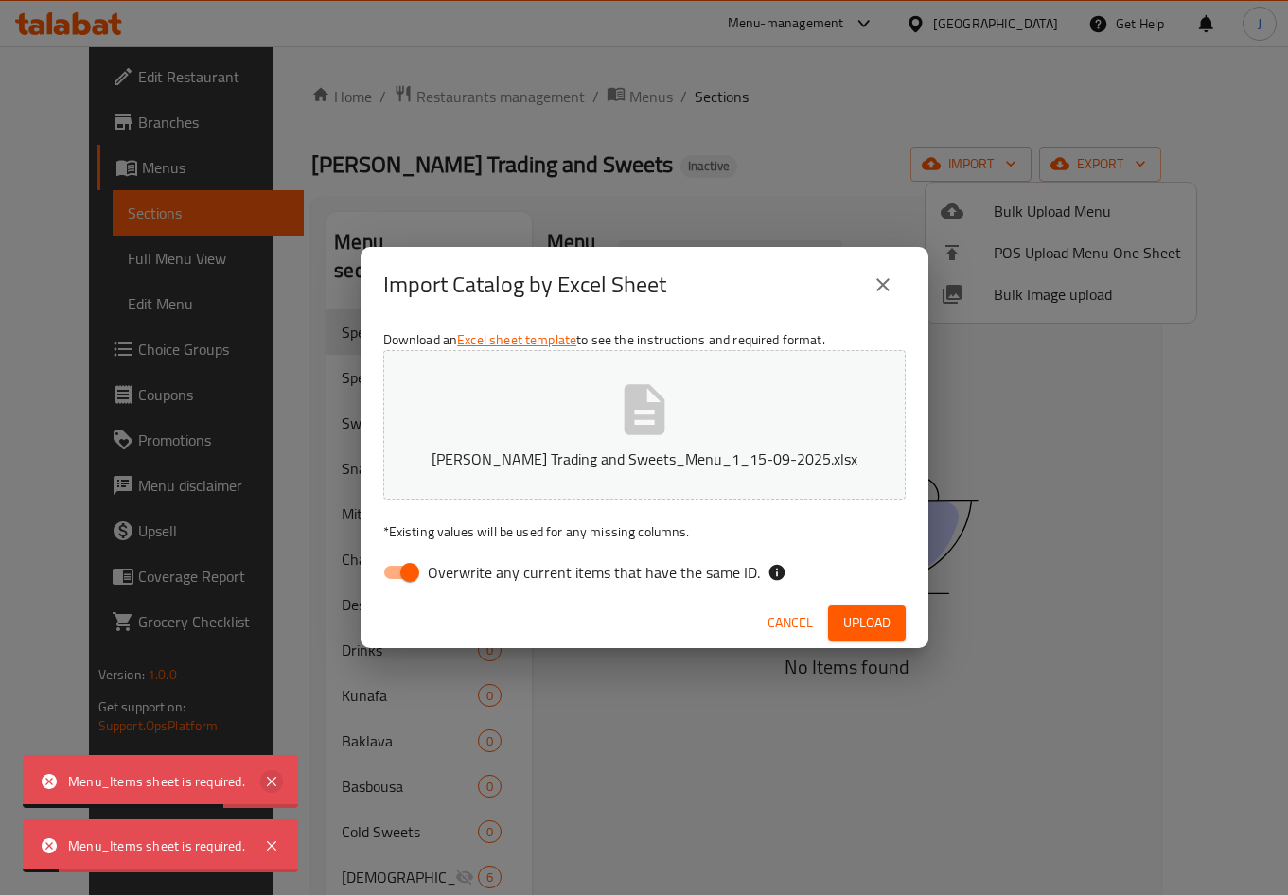
click at [273, 776] on icon at bounding box center [271, 781] width 23 height 23
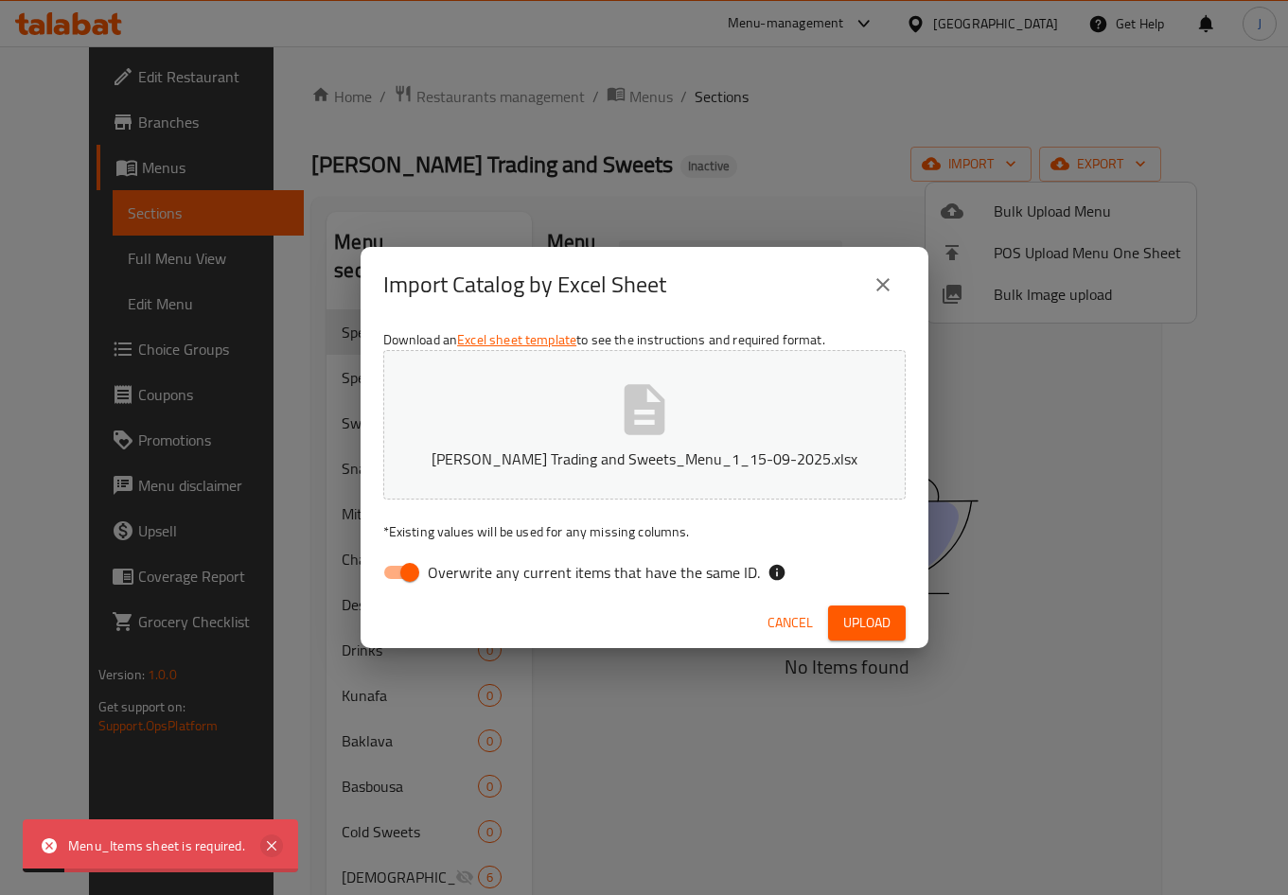
drag, startPoint x: 266, startPoint y: 846, endPoint x: 269, endPoint y: 855, distance: 9.9
click at [266, 847] on icon at bounding box center [271, 846] width 23 height 23
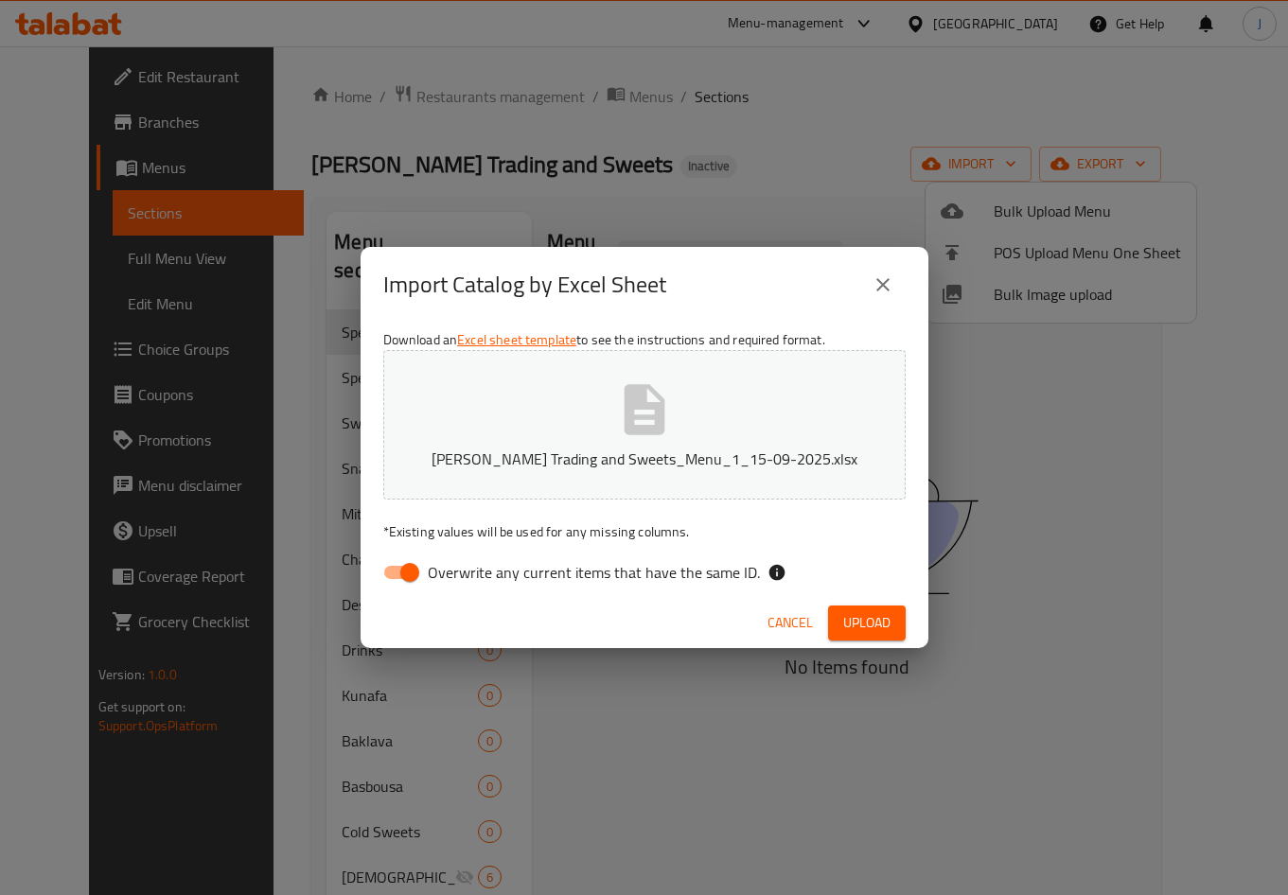
click at [869, 622] on span "Upload" at bounding box center [866, 623] width 47 height 24
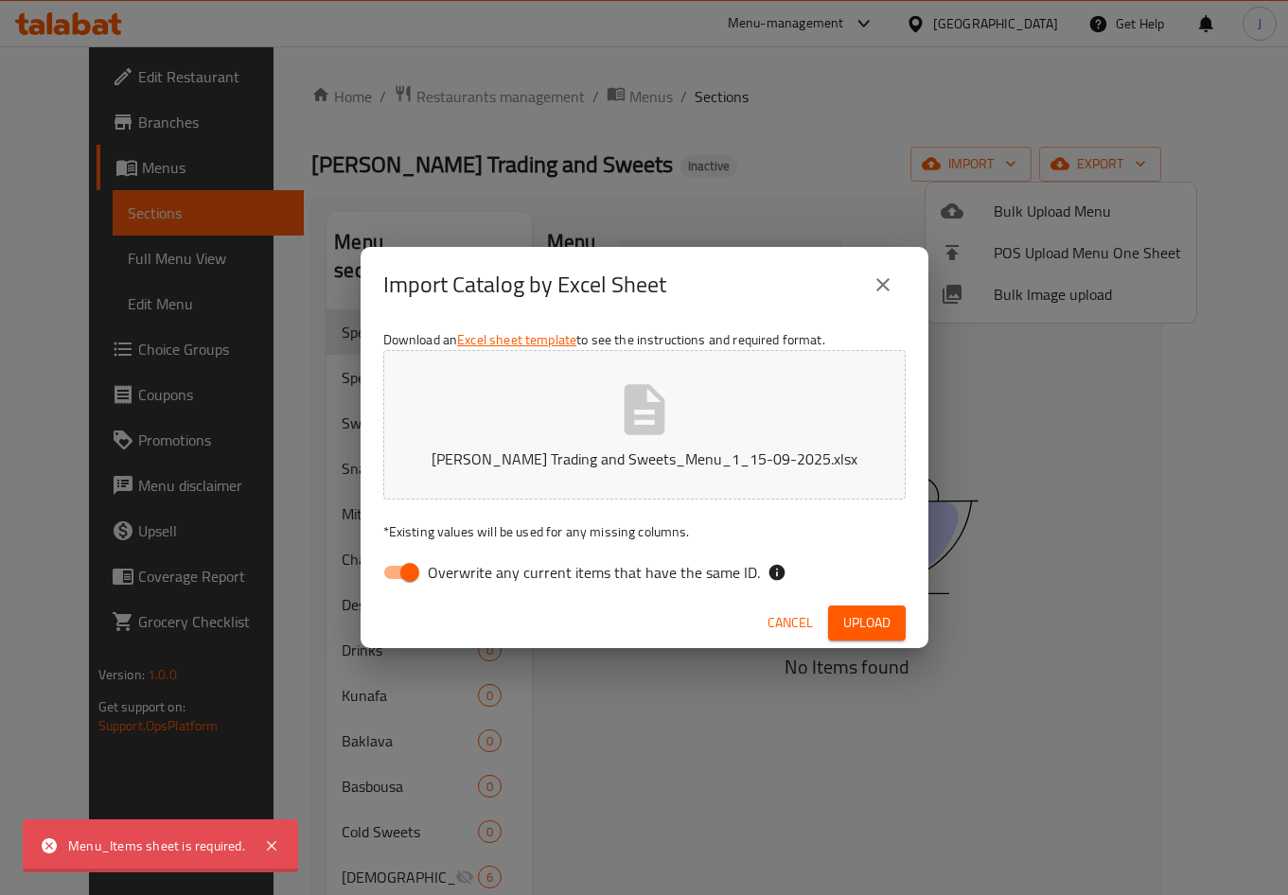
click at [778, 615] on span "Cancel" at bounding box center [789, 623] width 45 height 24
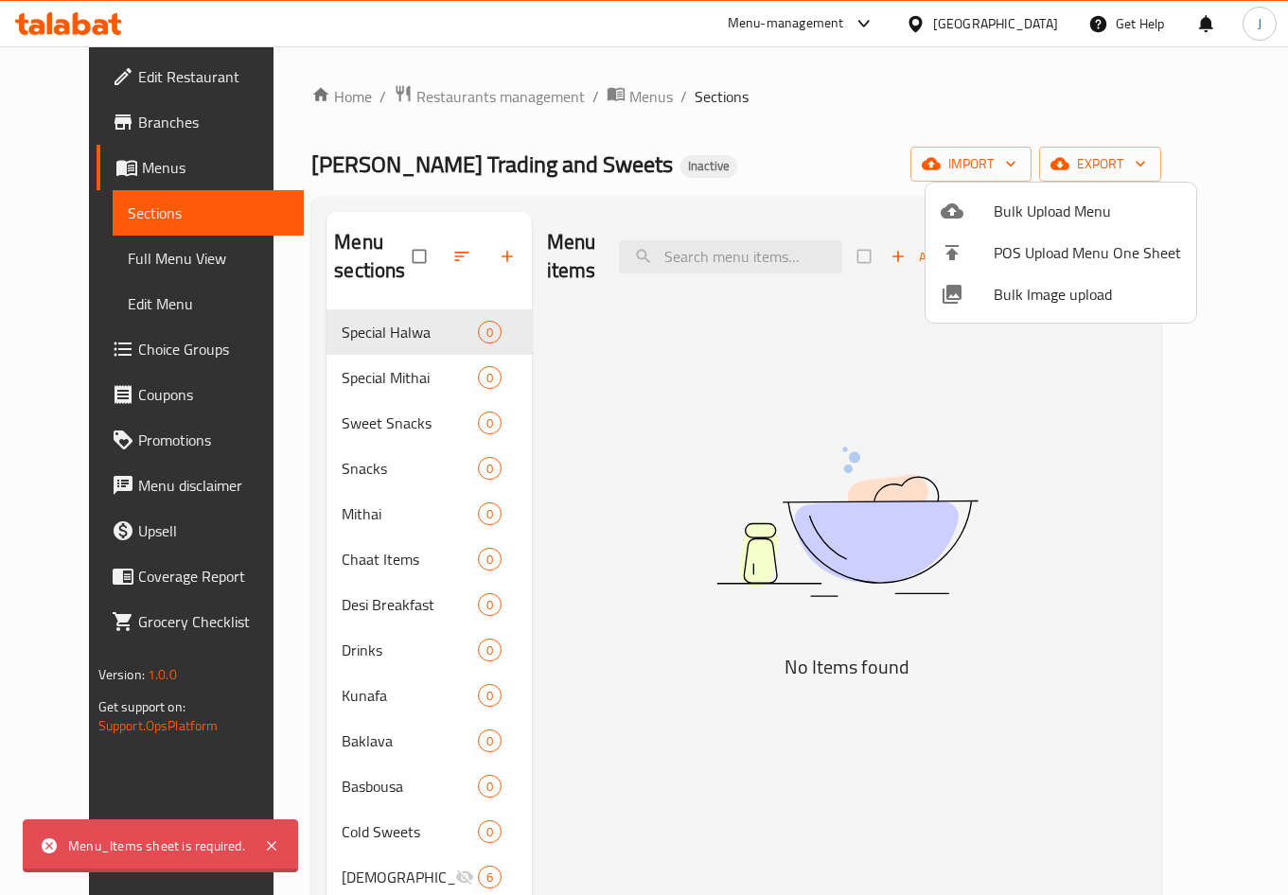
click at [580, 107] on div at bounding box center [644, 447] width 1288 height 895
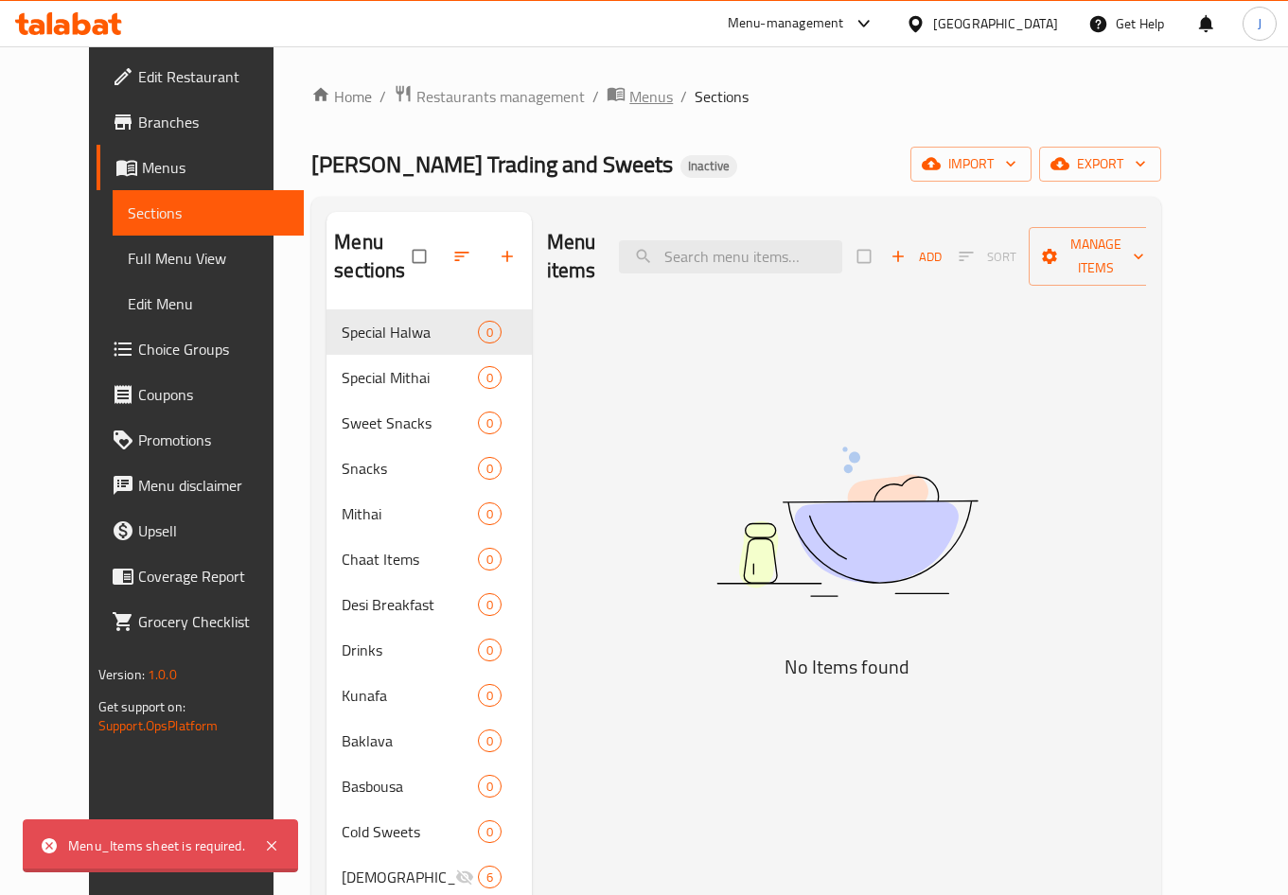
click at [629, 101] on span "Menus" at bounding box center [651, 96] width 44 height 23
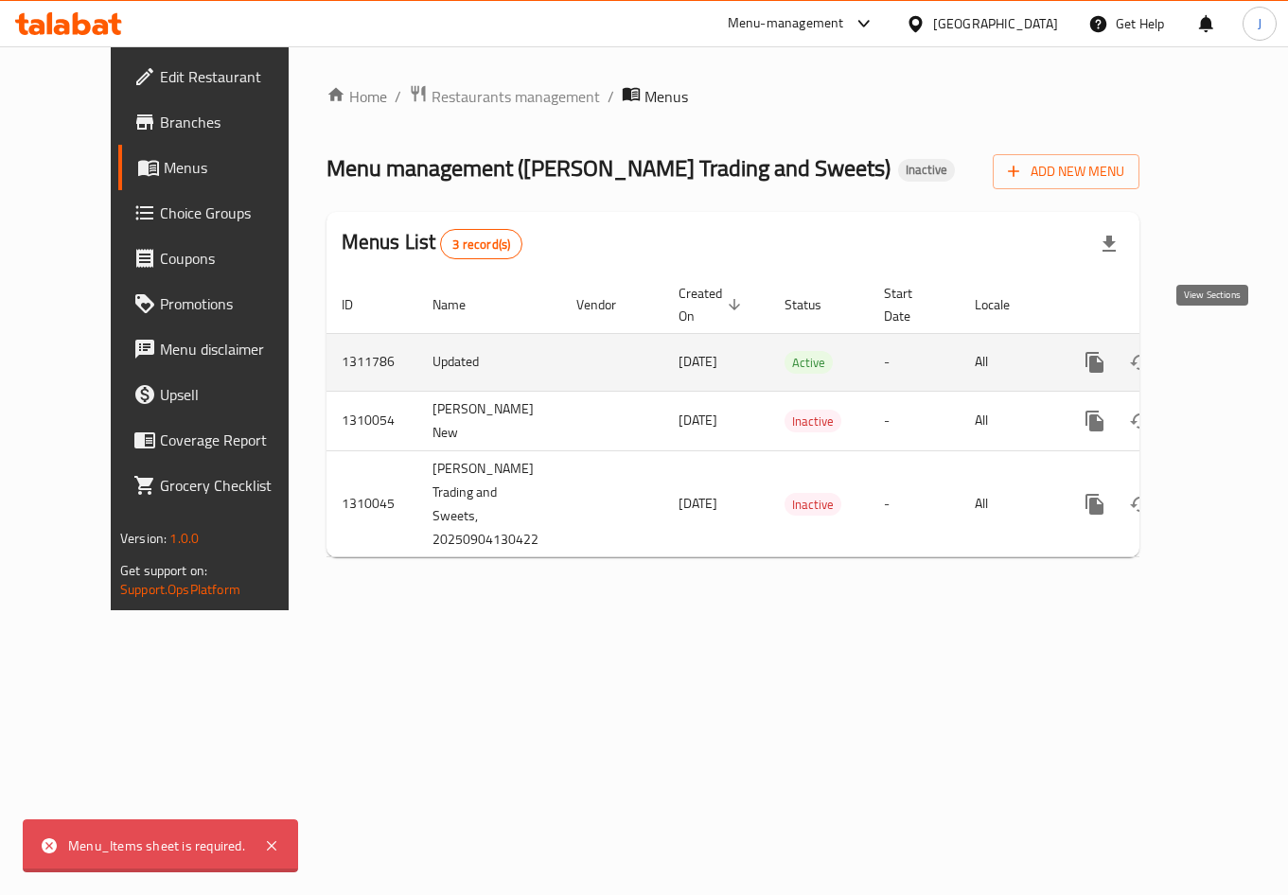
click at [1223, 354] on icon "enhanced table" at bounding box center [1231, 362] width 17 height 17
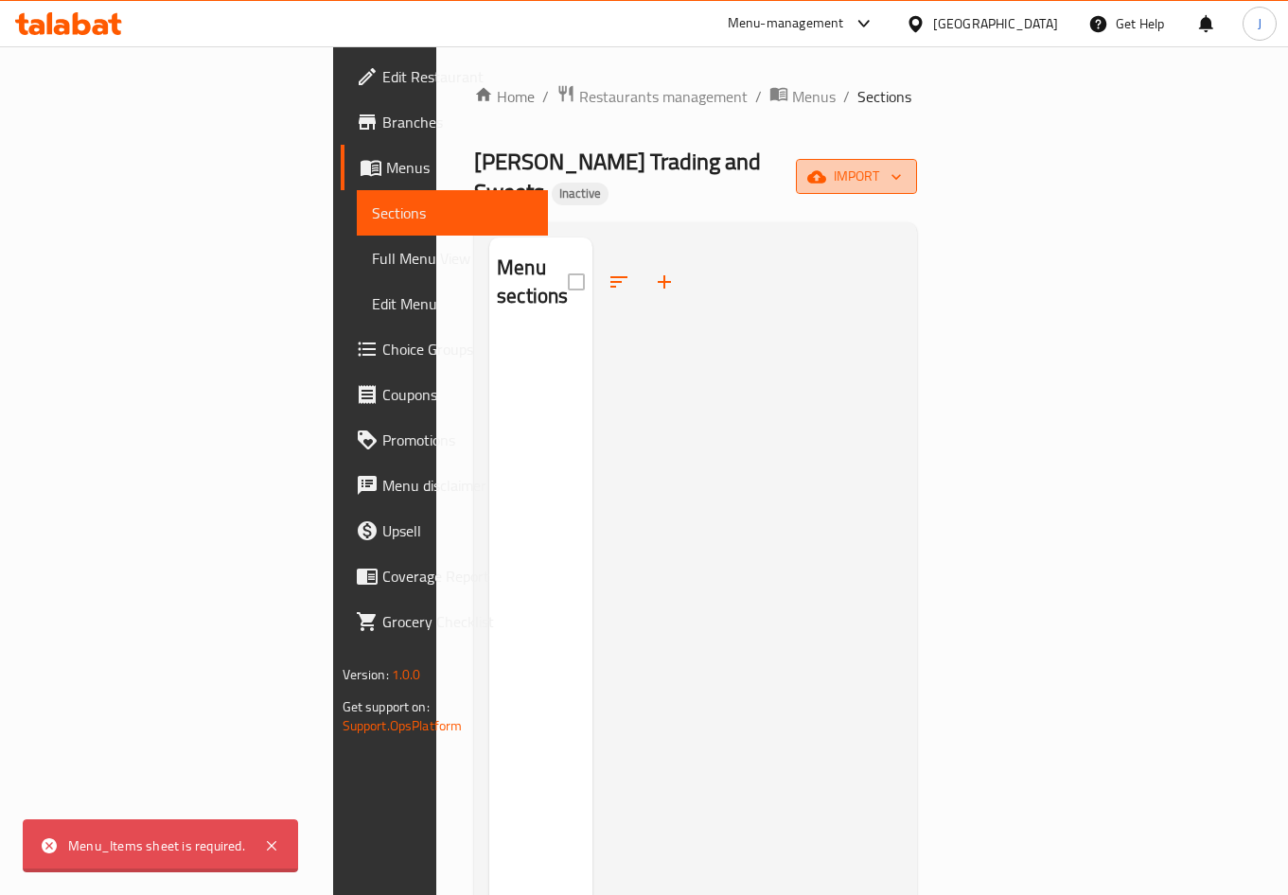
click at [902, 175] on span "import" at bounding box center [856, 177] width 91 height 24
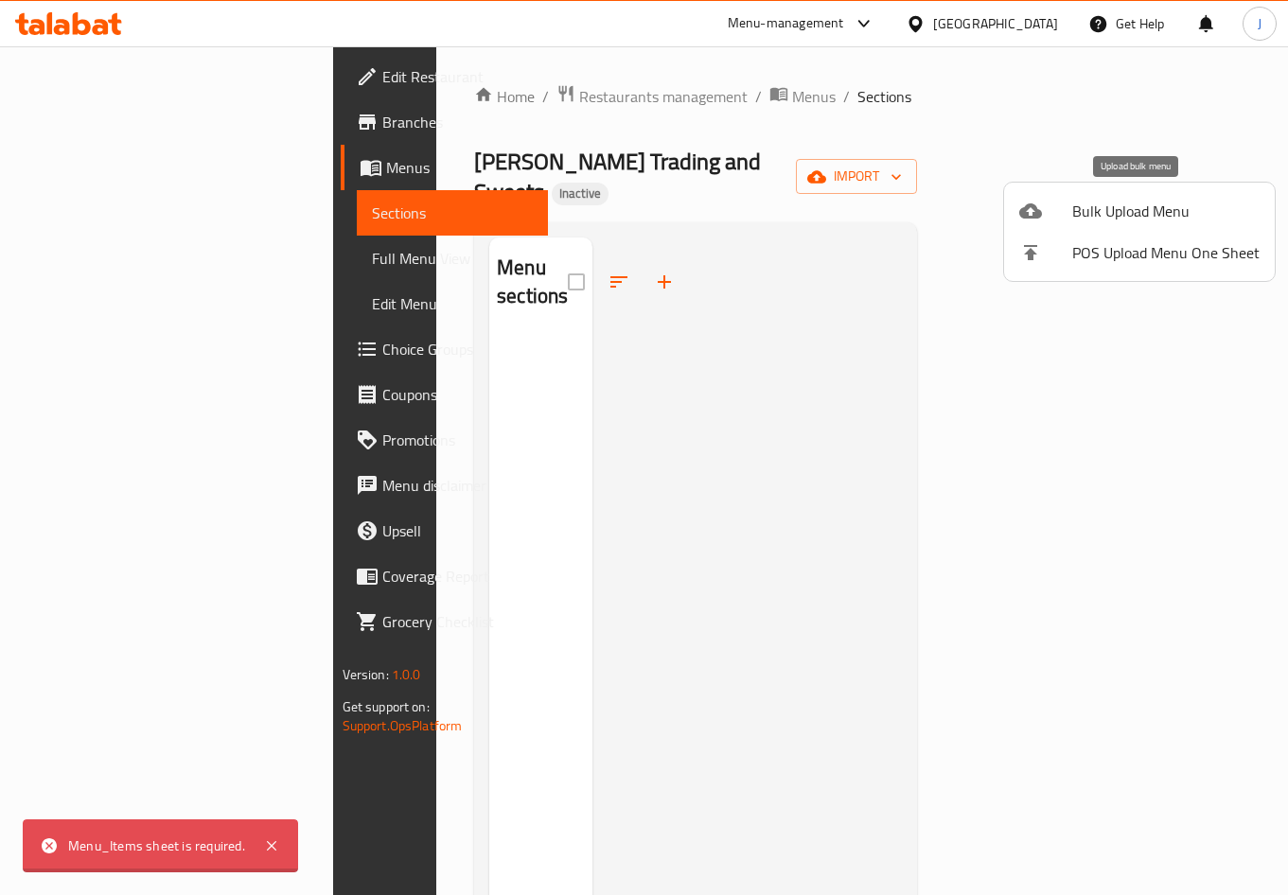
click at [1165, 211] on span "Bulk Upload Menu" at bounding box center [1165, 211] width 187 height 23
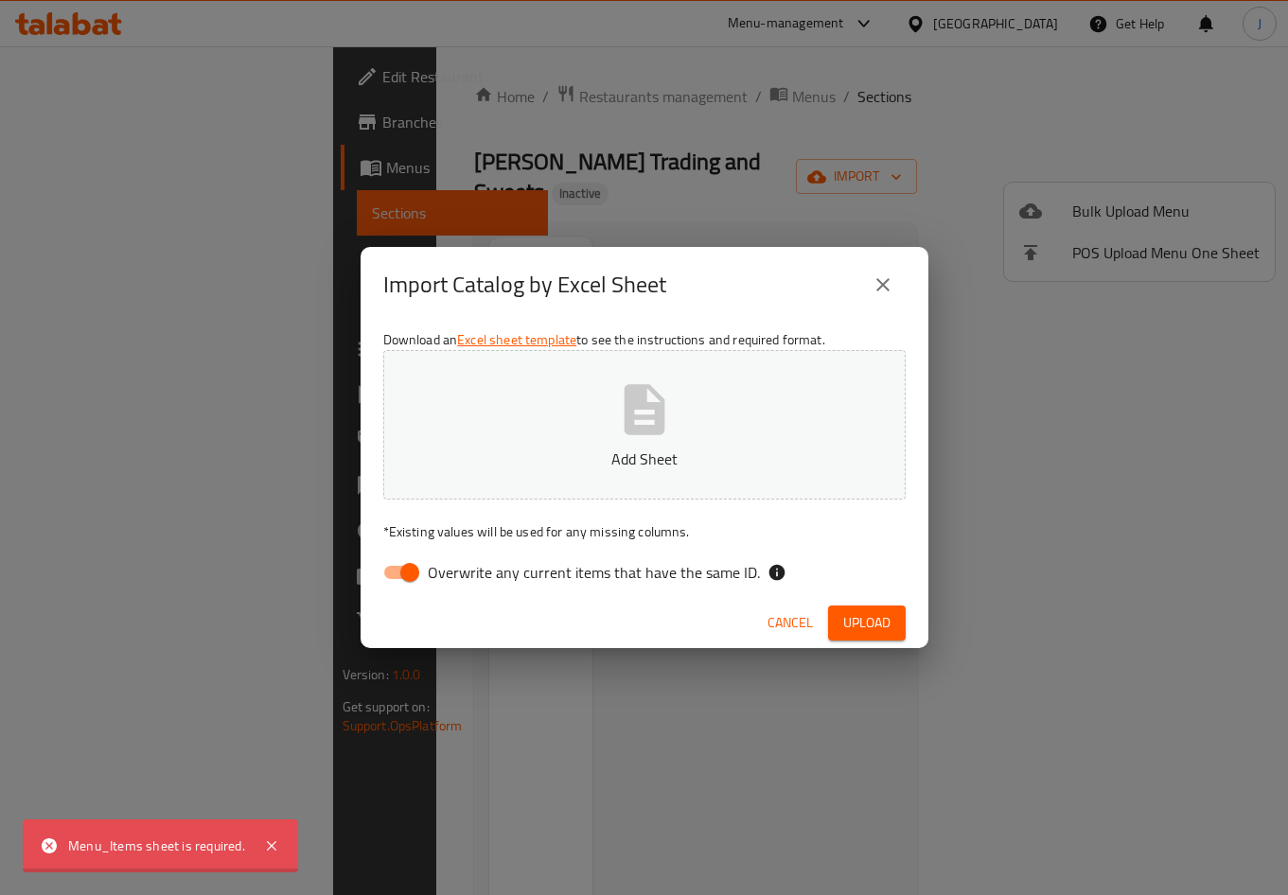
click at [416, 573] on input "Overwrite any current items that have the same ID." at bounding box center [410, 572] width 108 height 36
click at [849, 632] on span "Upload" at bounding box center [866, 623] width 47 height 24
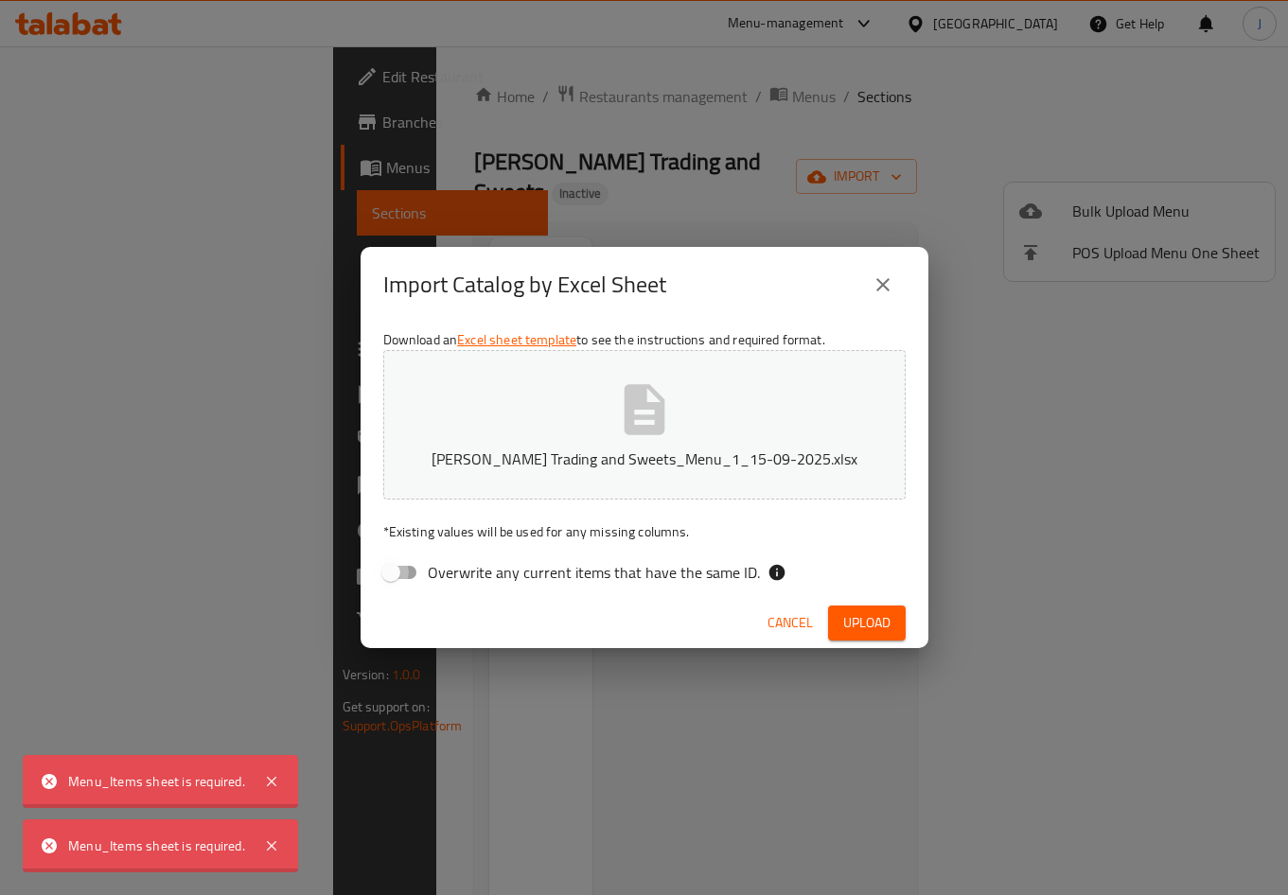
click at [396, 589] on input "Overwrite any current items that have the same ID." at bounding box center [391, 572] width 108 height 36
checkbox input "true"
click at [840, 632] on button "Upload" at bounding box center [867, 623] width 78 height 35
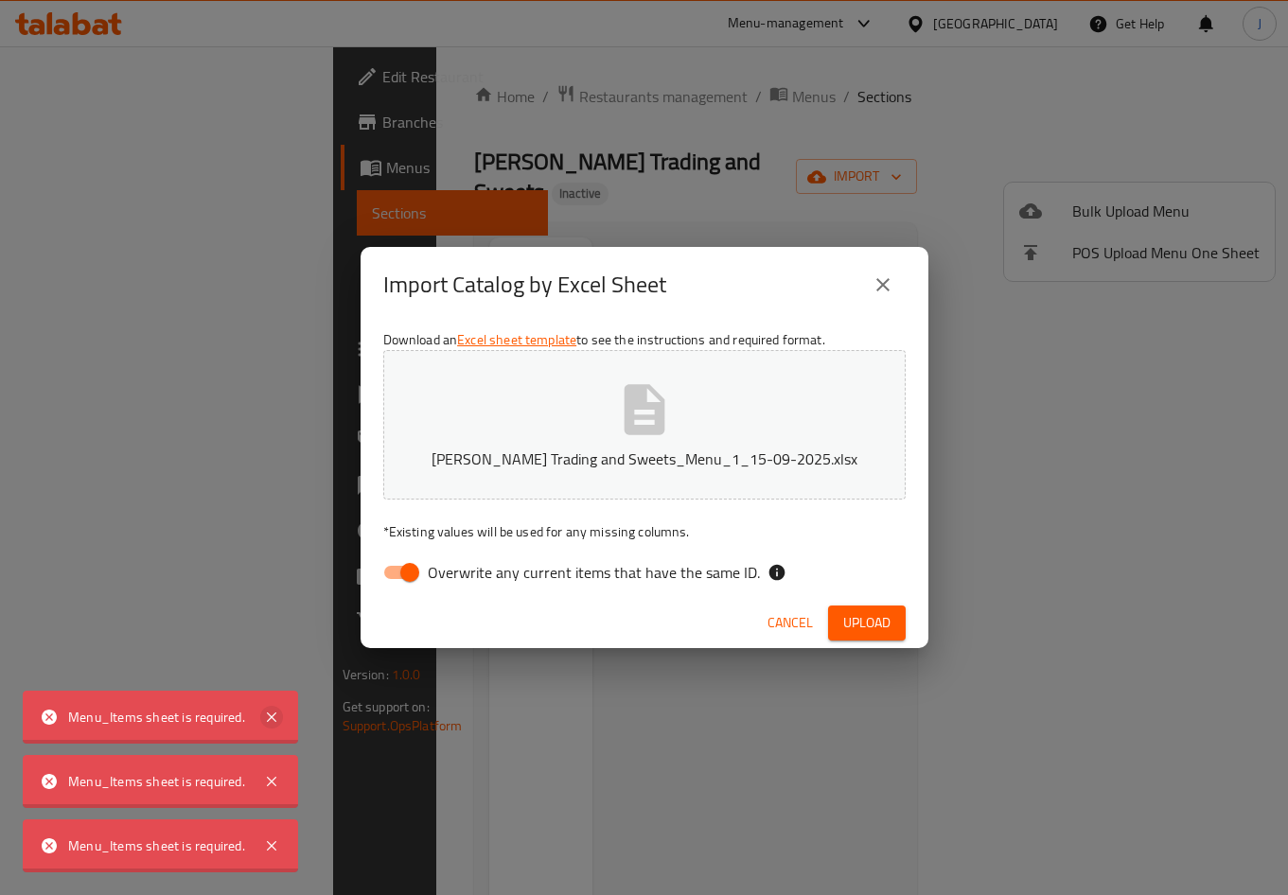
click at [275, 716] on icon at bounding box center [271, 717] width 23 height 23
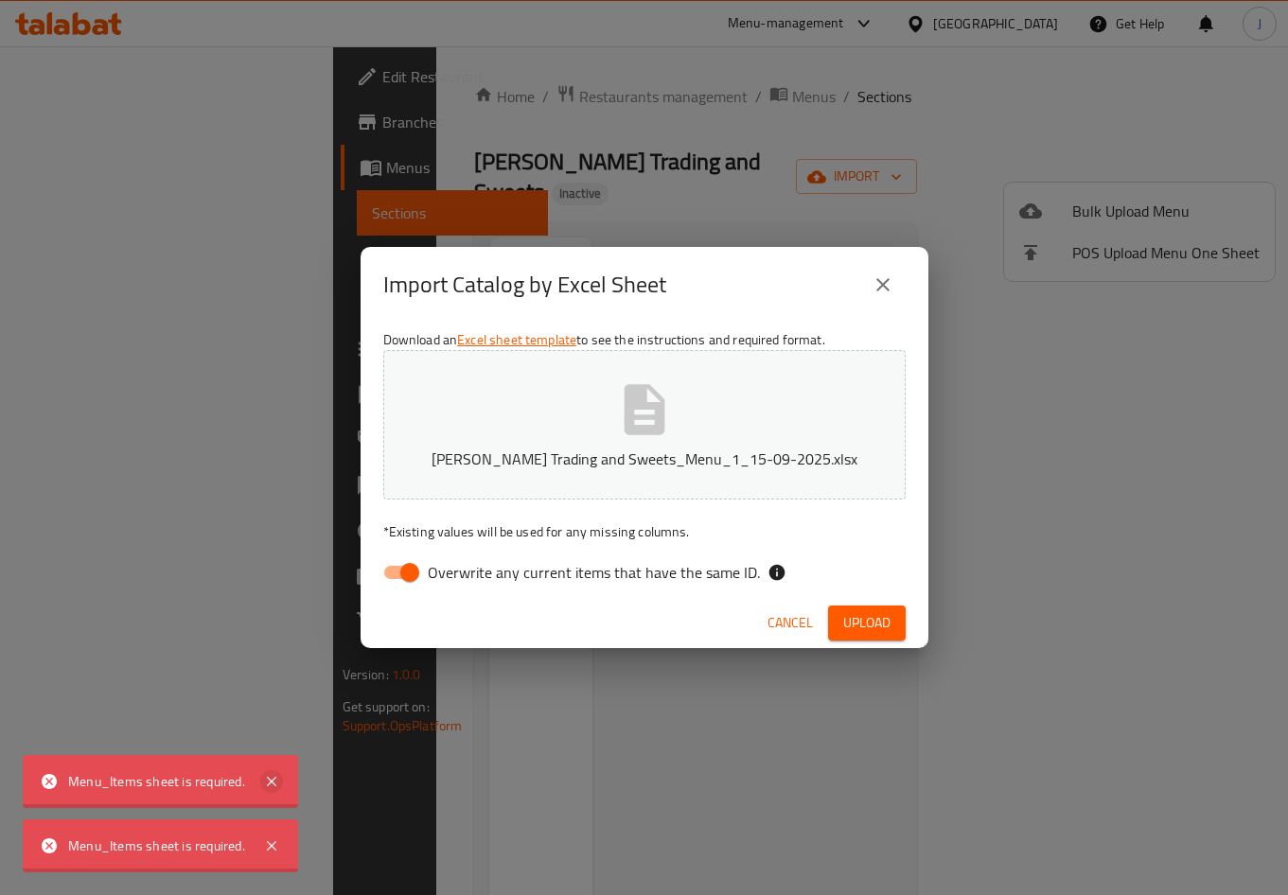
drag, startPoint x: 272, startPoint y: 743, endPoint x: 263, endPoint y: 780, distance: 37.9
click at [263, 781] on icon at bounding box center [271, 781] width 23 height 23
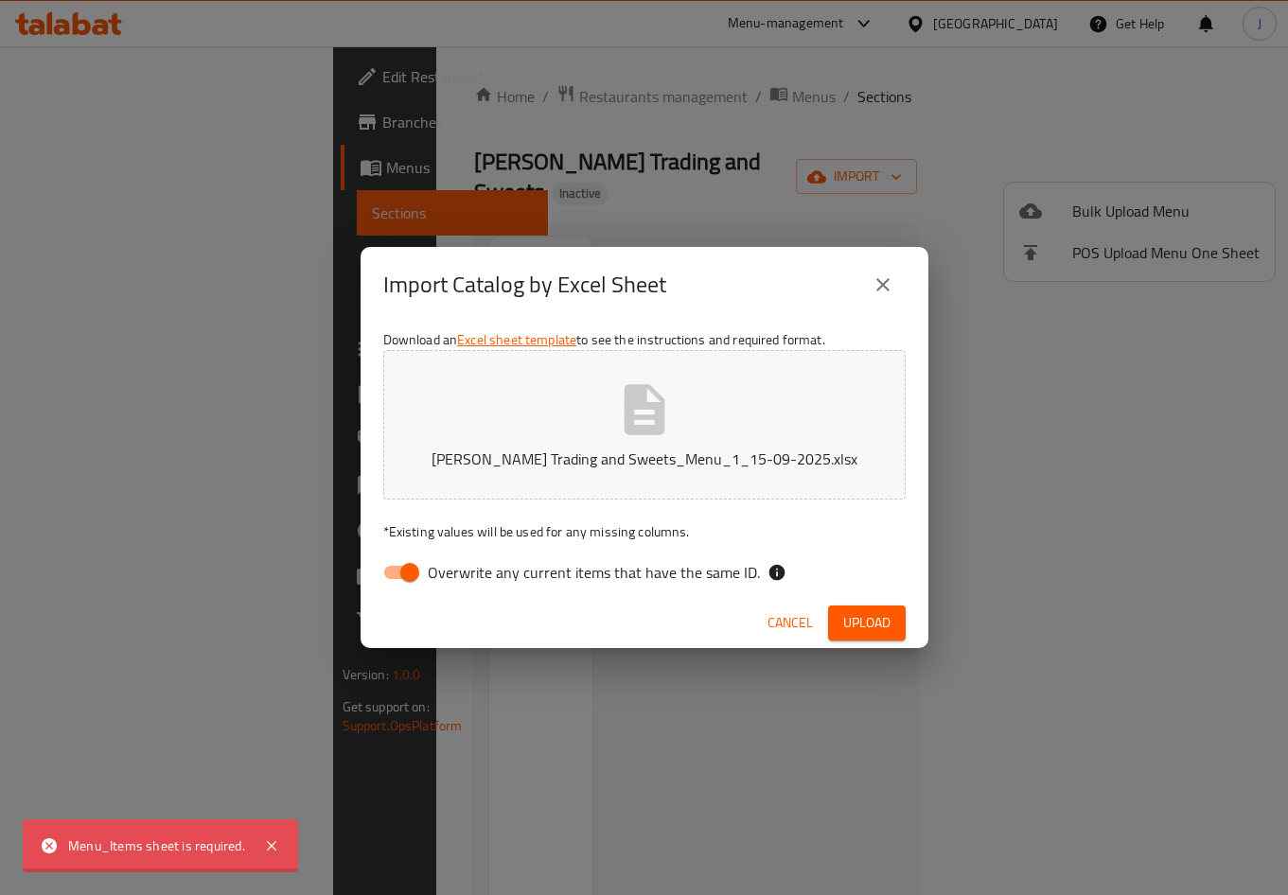
drag, startPoint x: 263, startPoint y: 781, endPoint x: 275, endPoint y: 815, distance: 36.2
click at [273, 802] on div "Menu_Items sheet is required." at bounding box center [161, 781] width 234 height 45
click at [264, 837] on icon at bounding box center [271, 846] width 23 height 23
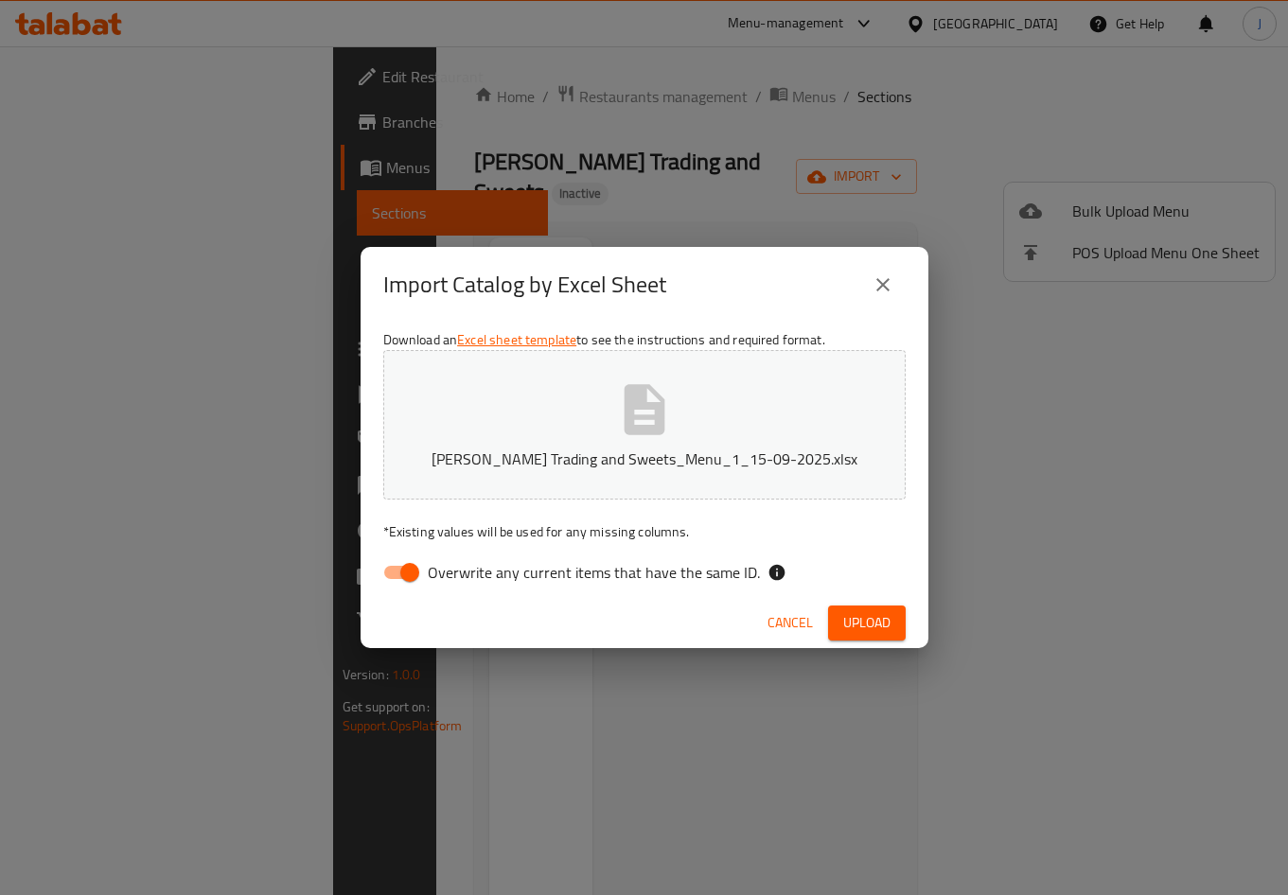
click at [900, 277] on button "close" at bounding box center [882, 284] width 45 height 45
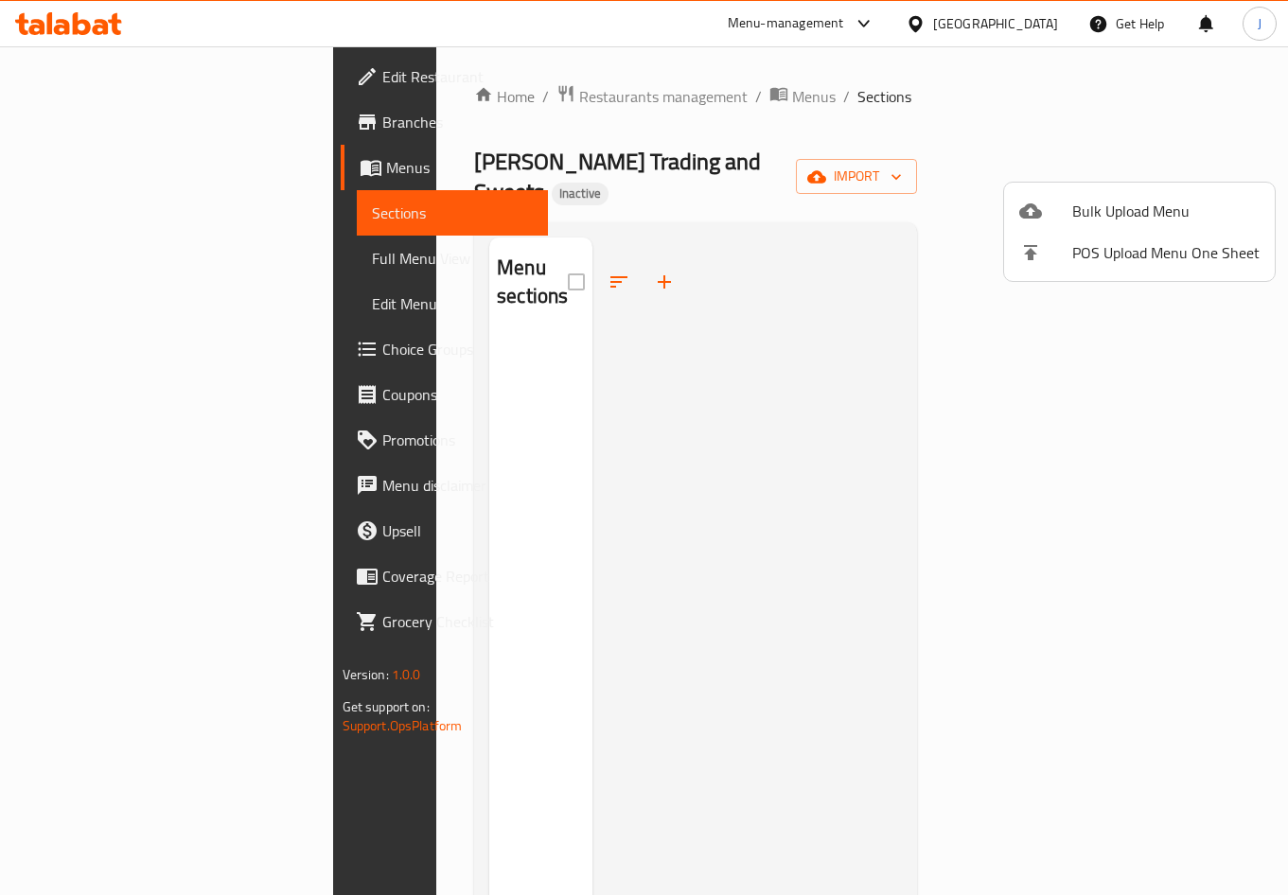
click at [1194, 161] on div at bounding box center [644, 447] width 1288 height 895
click at [792, 100] on span "Menus" at bounding box center [814, 96] width 44 height 23
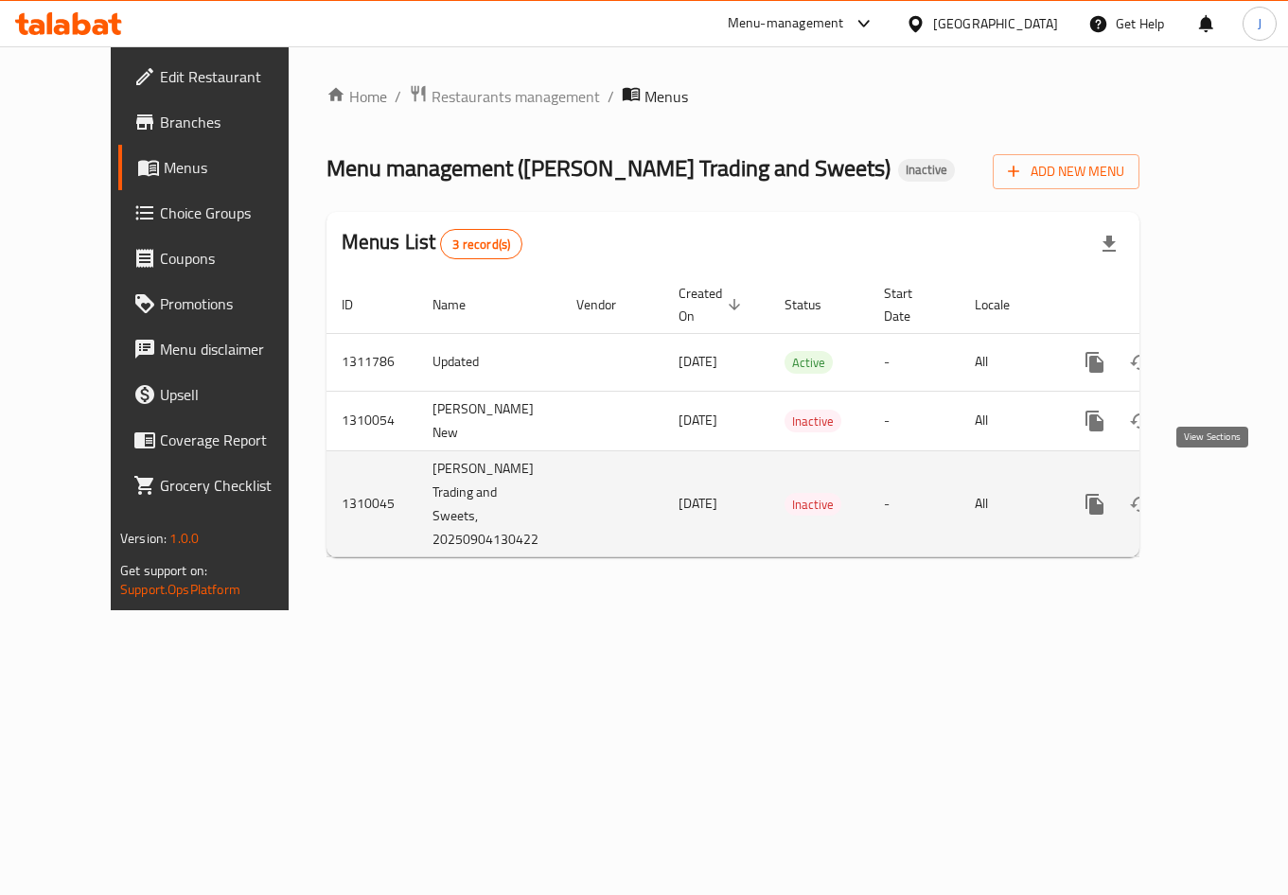
click at [1220, 493] on icon "enhanced table" at bounding box center [1231, 504] width 23 height 23
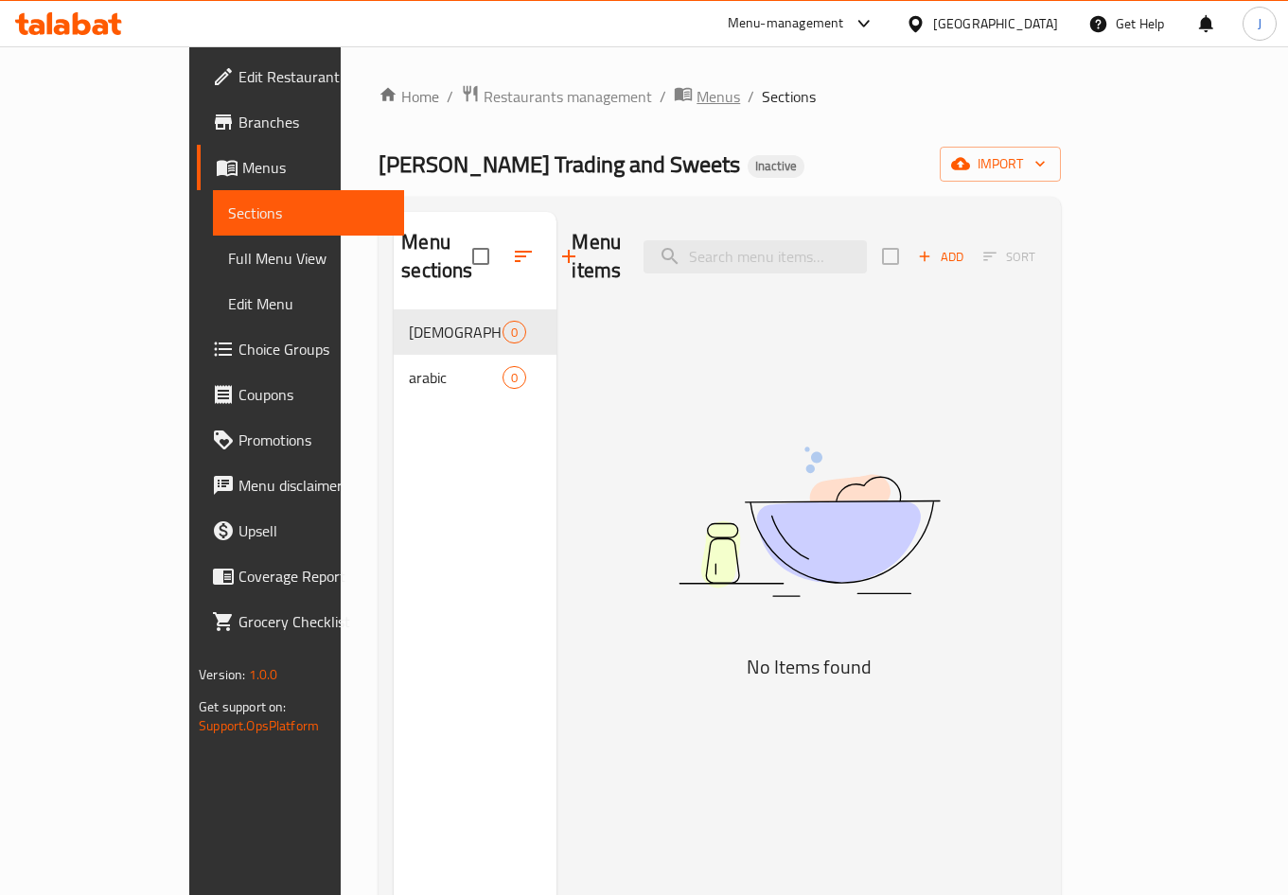
click at [696, 102] on span "Menus" at bounding box center [718, 96] width 44 height 23
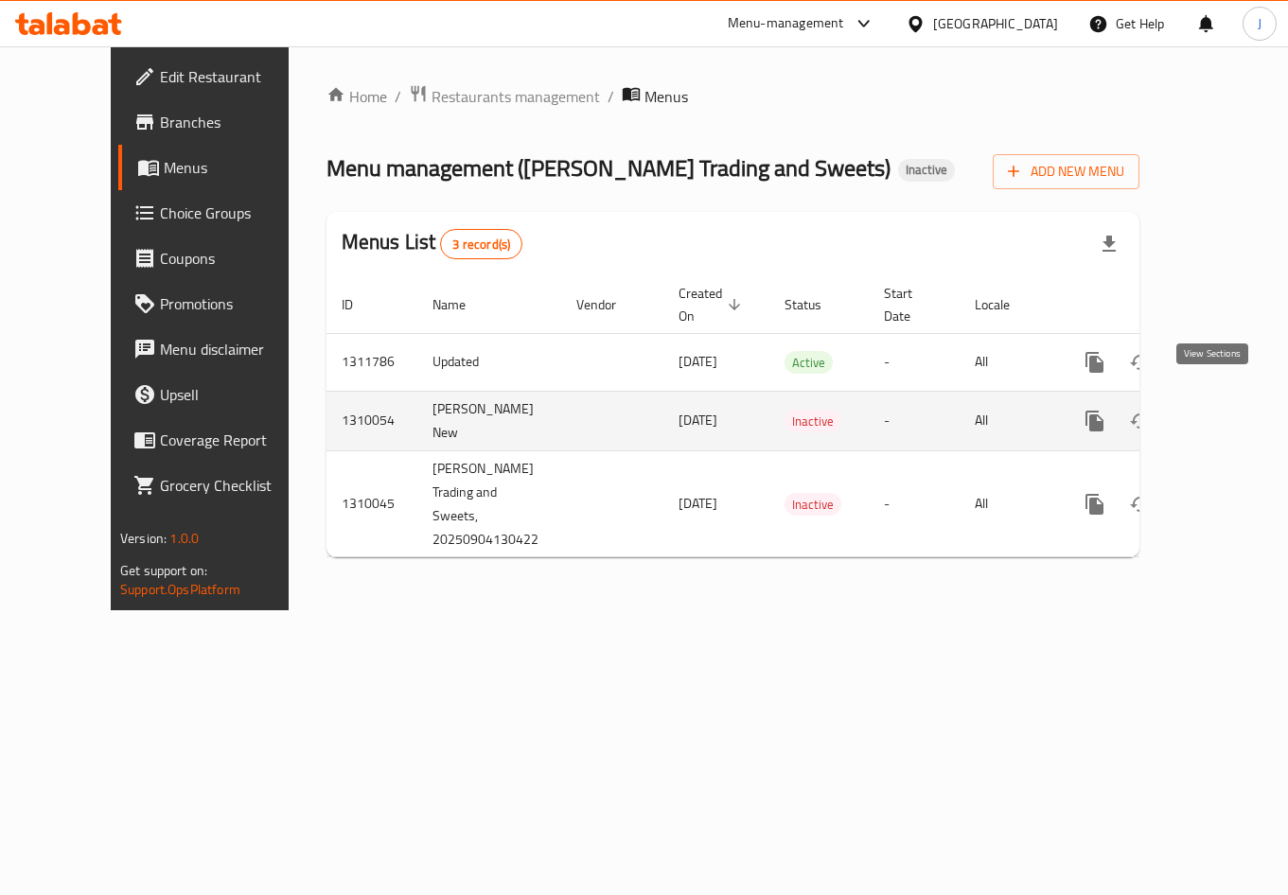
click at [1220, 410] on icon "enhanced table" at bounding box center [1231, 421] width 23 height 23
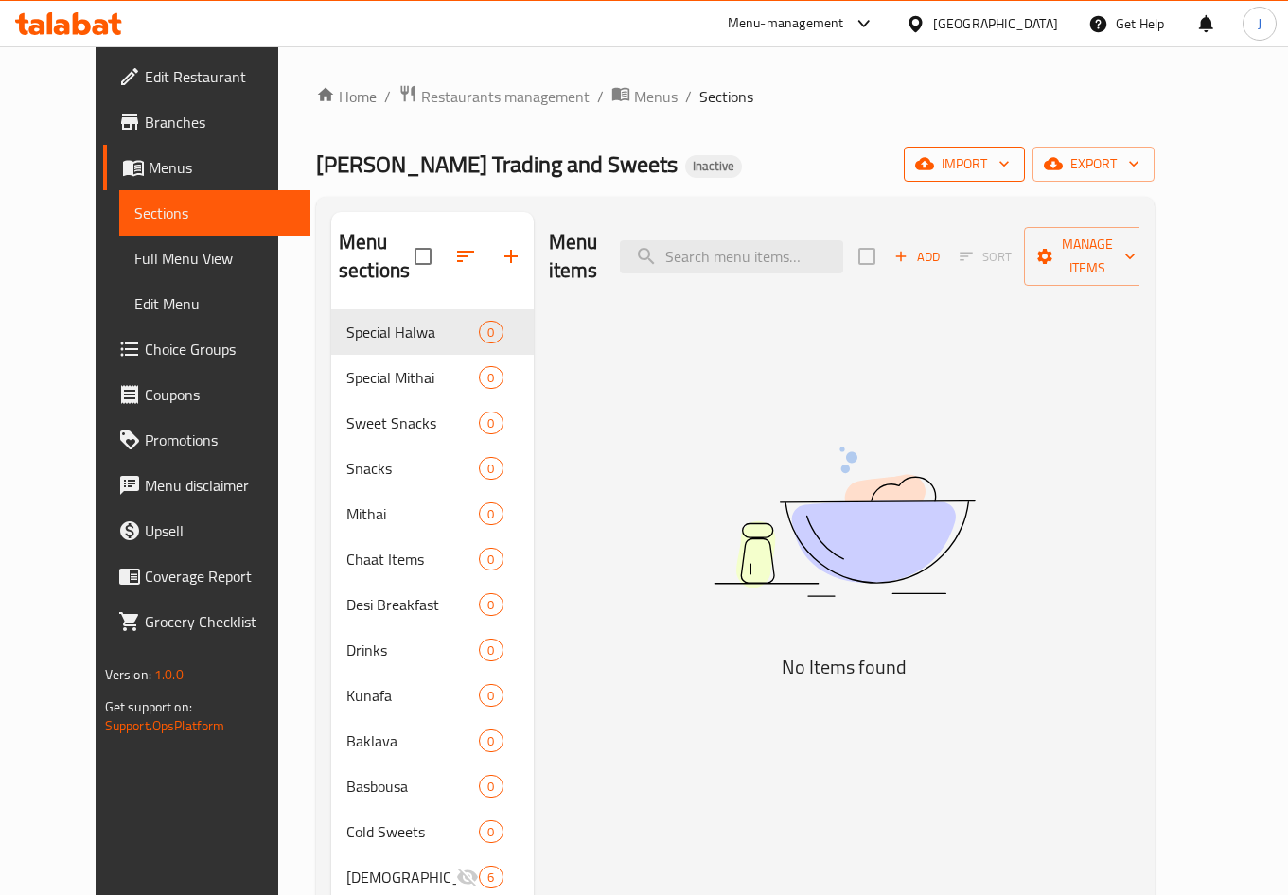
click at [1010, 170] on span "import" at bounding box center [964, 164] width 91 height 24
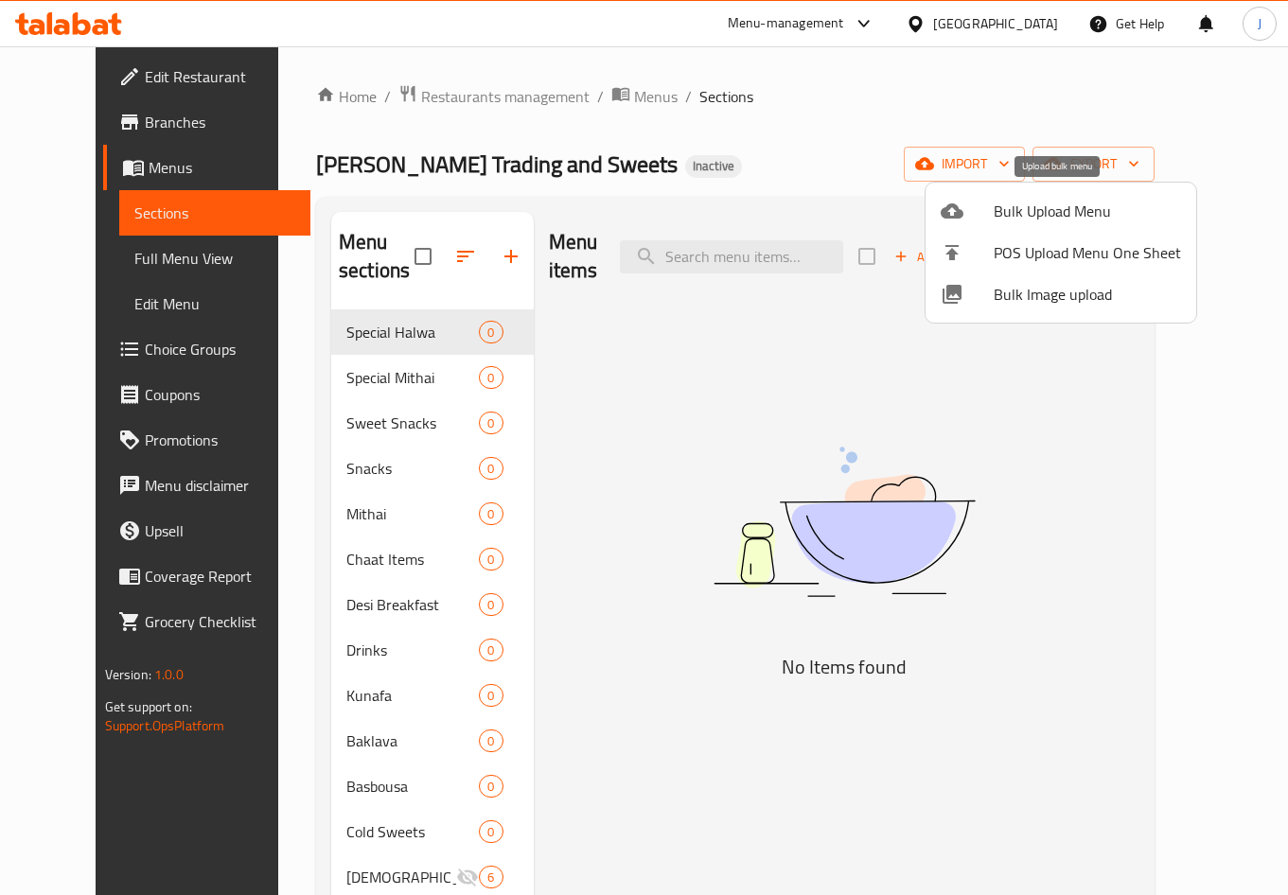
click at [1040, 220] on span "Bulk Upload Menu" at bounding box center [1087, 211] width 187 height 23
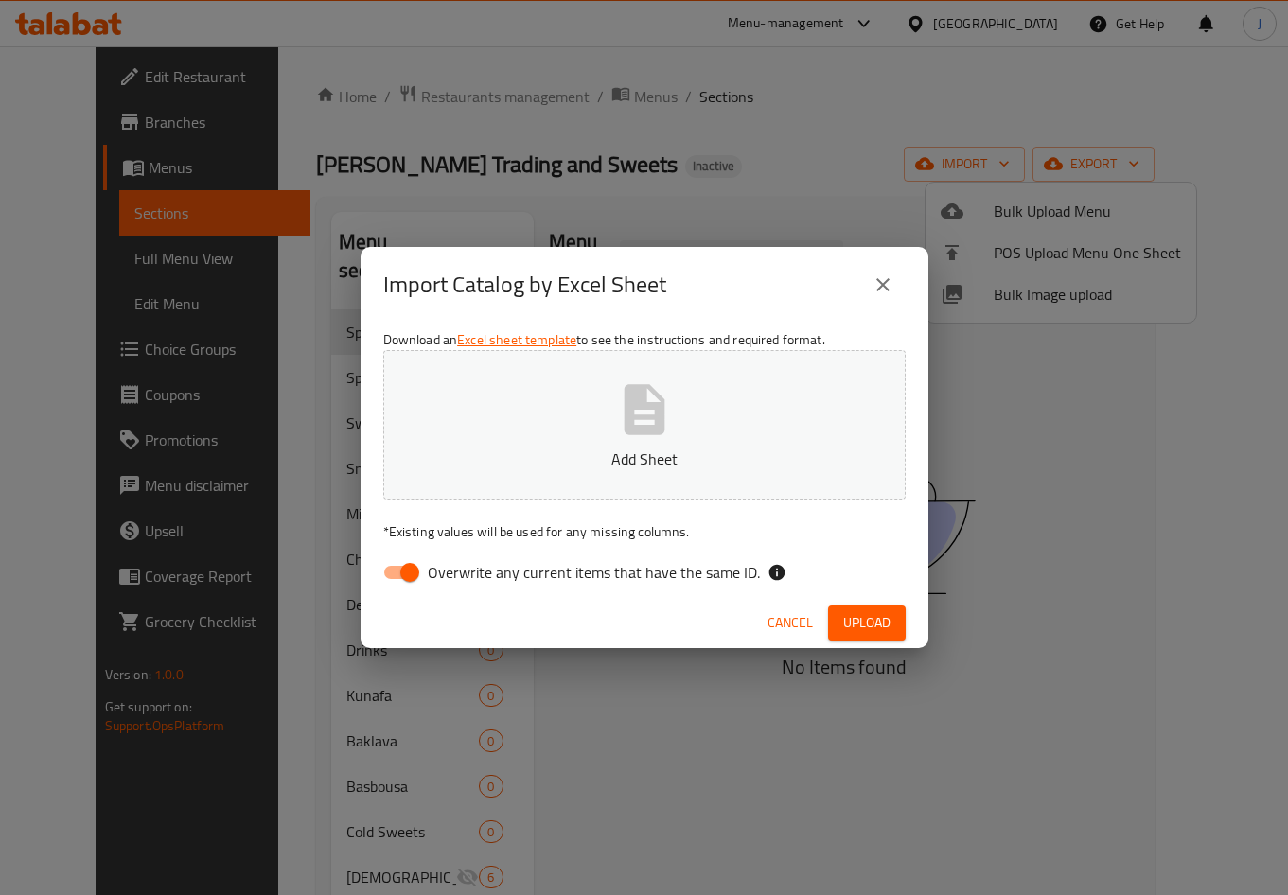
click at [396, 573] on input "Overwrite any current items that have the same ID." at bounding box center [410, 572] width 108 height 36
checkbox input "false"
drag, startPoint x: 923, startPoint y: 633, endPoint x: 865, endPoint y: 626, distance: 58.1
click at [892, 632] on div "Cancel Upload" at bounding box center [645, 623] width 568 height 50
click at [865, 626] on span "Upload" at bounding box center [866, 623] width 47 height 24
